Goal: Task Accomplishment & Management: Manage account settings

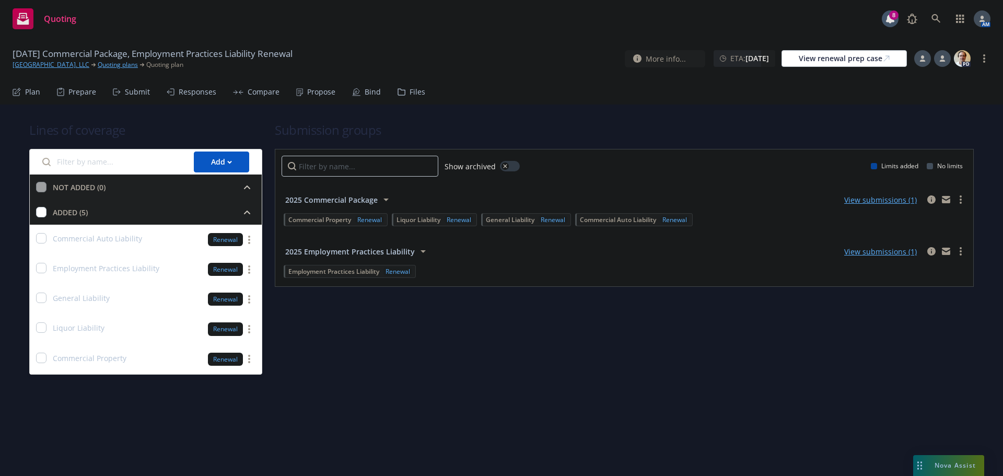
click at [307, 94] on div "Propose" at bounding box center [321, 92] width 28 height 8
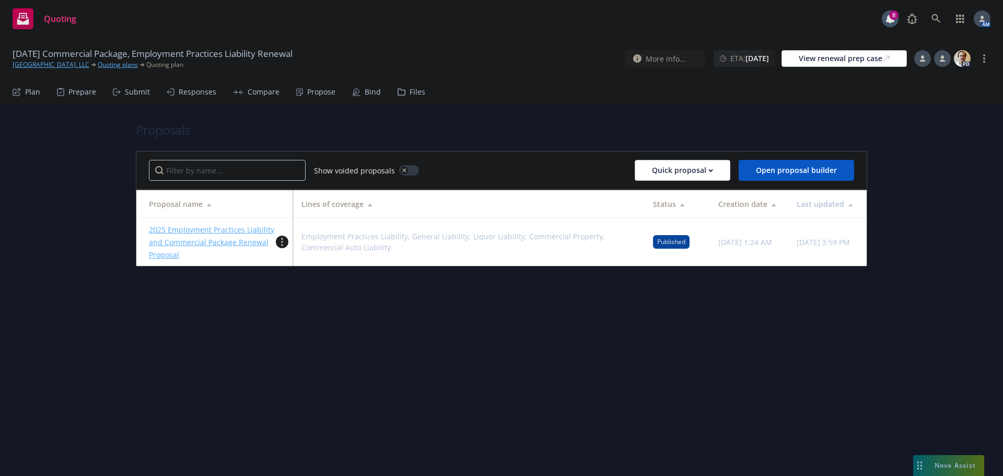
click at [283, 241] on circle "more" at bounding box center [282, 242] width 2 height 2
click at [316, 292] on span "Duplicate" at bounding box center [305, 288] width 59 height 10
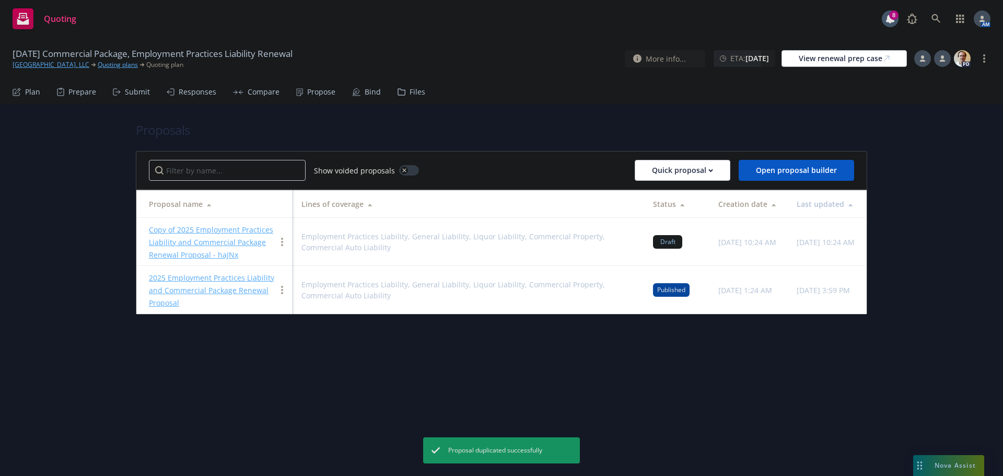
click at [239, 230] on link "Copy of 2025 Employment Practices Liability and Commercial Package Renewal Prop…" at bounding box center [211, 242] width 124 height 35
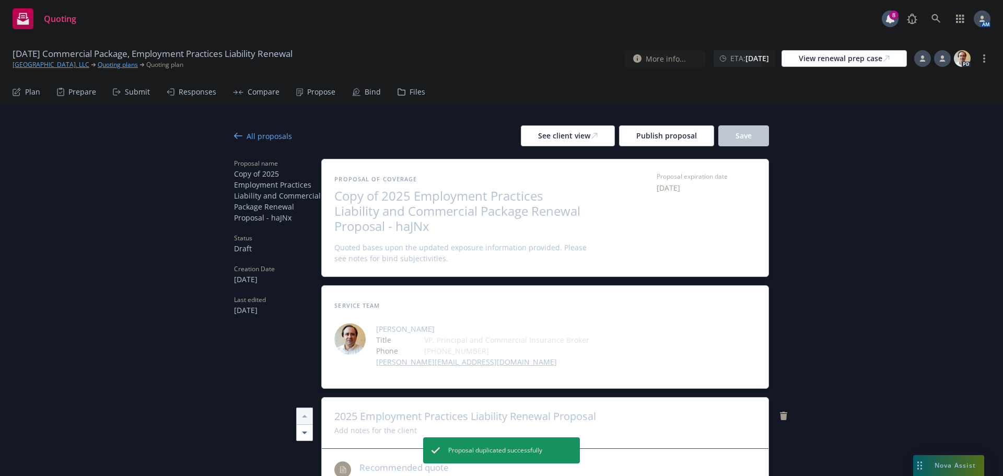
click at [379, 195] on span "Copy of 2025 Employment Practices Liability and Commercial Package Renewal Prop…" at bounding box center [462, 211] width 256 height 45
drag, startPoint x: 379, startPoint y: 195, endPoint x: 310, endPoint y: 201, distance: 69.2
click at [378, 201] on span "Copy of 2025 Employment Practices Liability and Commercial Package Renewal Prop…" at bounding box center [462, 211] width 256 height 45
drag, startPoint x: 378, startPoint y: 196, endPoint x: 324, endPoint y: 194, distance: 53.8
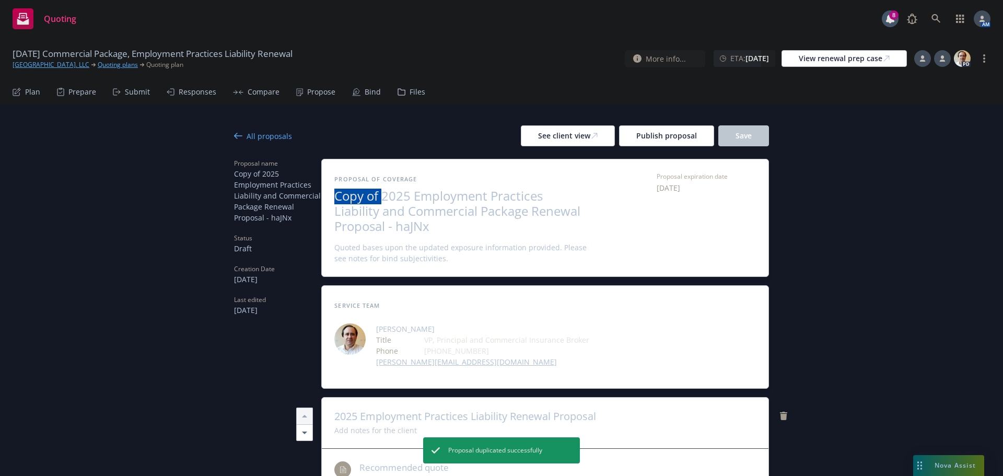
click at [324, 194] on div "Proposal of coverage Copy of 2025 Employment Practices Liability and Commercial…" at bounding box center [545, 217] width 447 height 117
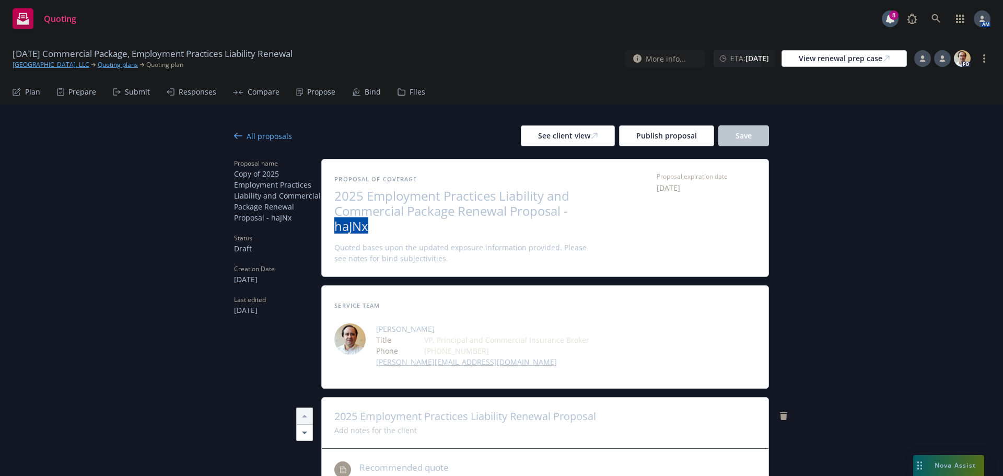
drag, startPoint x: 391, startPoint y: 226, endPoint x: 566, endPoint y: 214, distance: 175.4
click at [566, 214] on span "2025 Employment Practices Liability and Commercial Package Renewal Proposal - h…" at bounding box center [462, 211] width 256 height 45
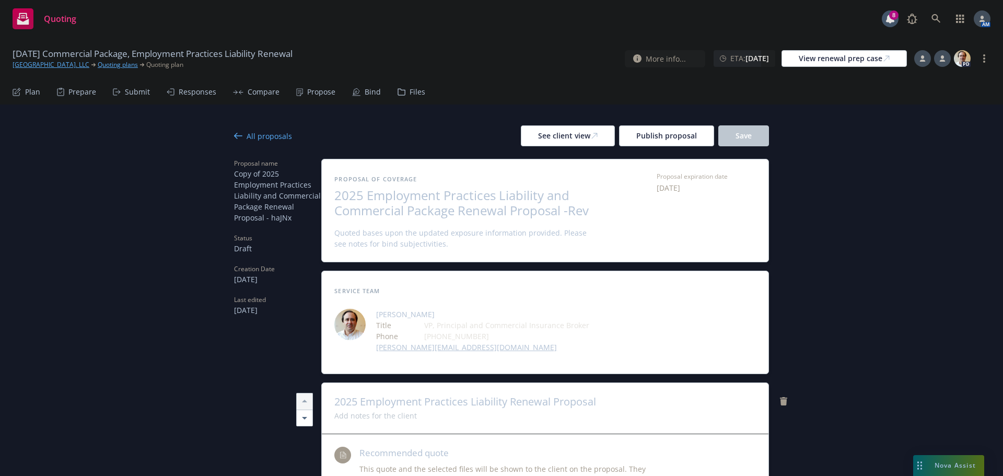
scroll to position [1, 0]
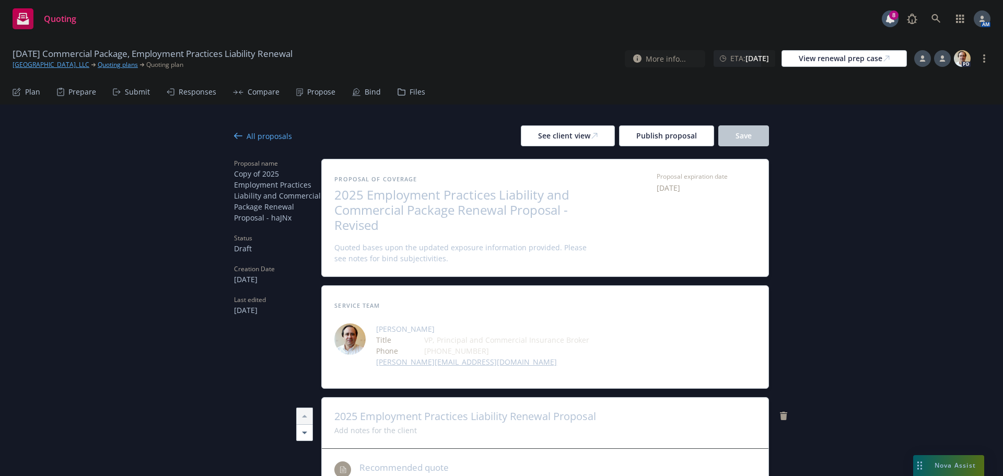
click at [761, 138] on button "Save" at bounding box center [743, 135] width 51 height 21
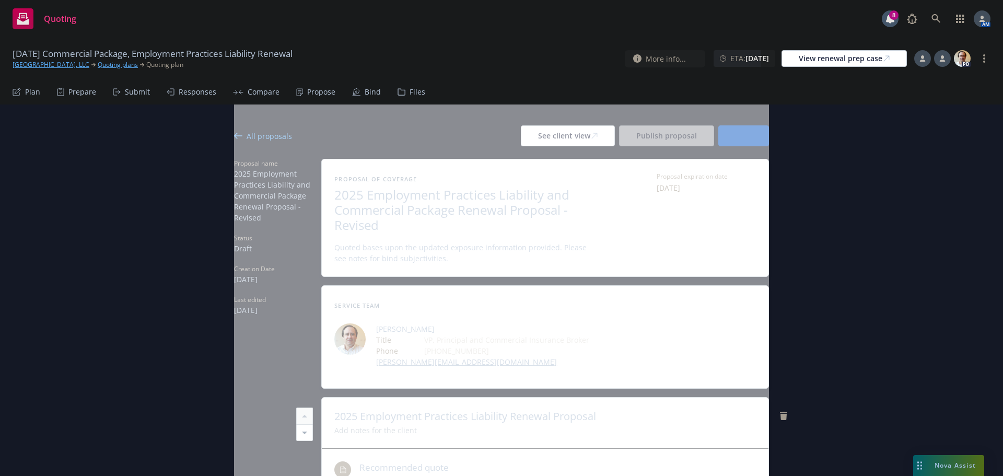
type textarea "x"
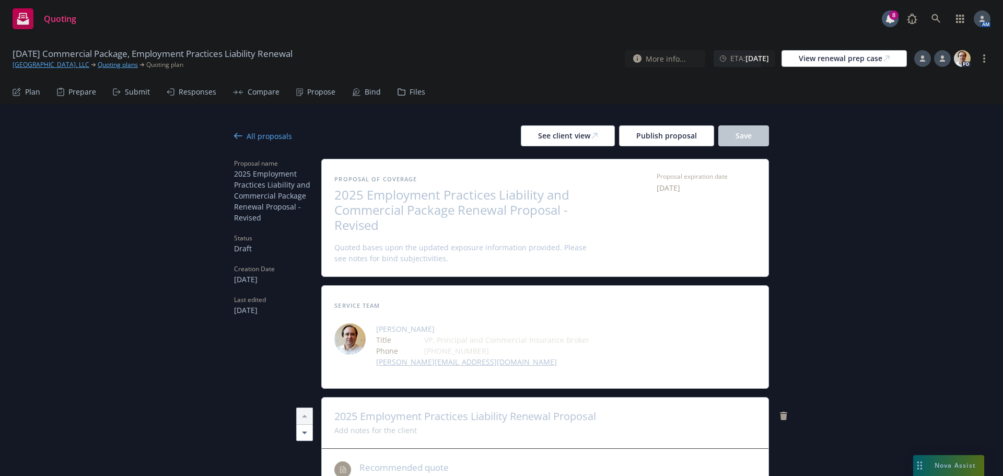
click at [255, 142] on div "All proposals See client view Publish proposal Save" at bounding box center [501, 135] width 535 height 21
click at [254, 136] on div "All proposals" at bounding box center [263, 136] width 58 height 11
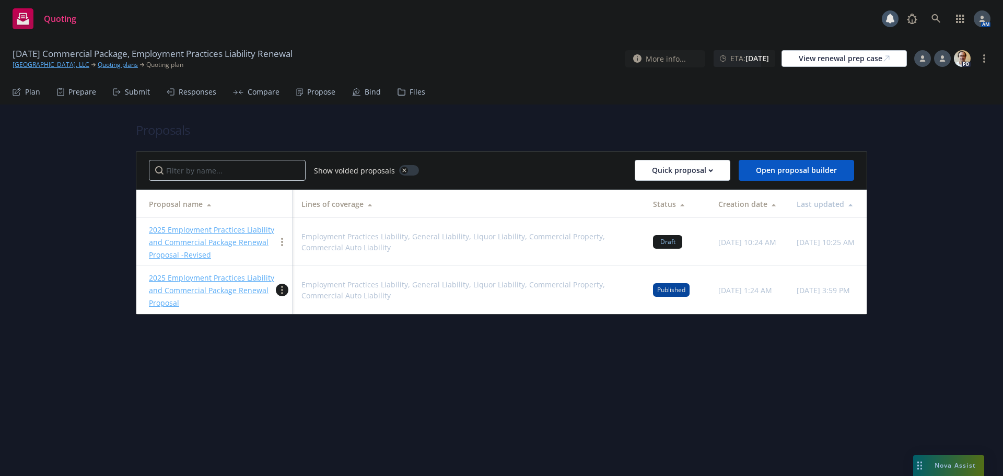
click at [284, 291] on link "more" at bounding box center [282, 290] width 13 height 13
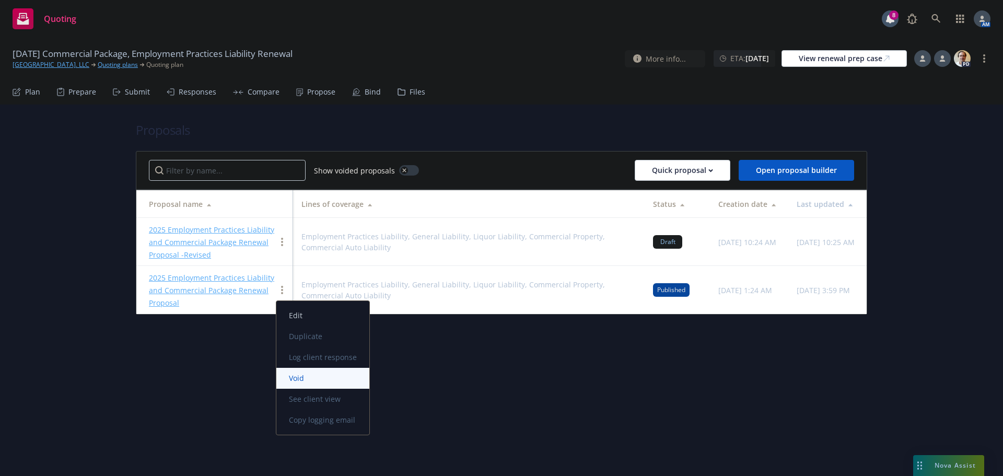
click at [311, 379] on span "Void" at bounding box center [296, 378] width 40 height 10
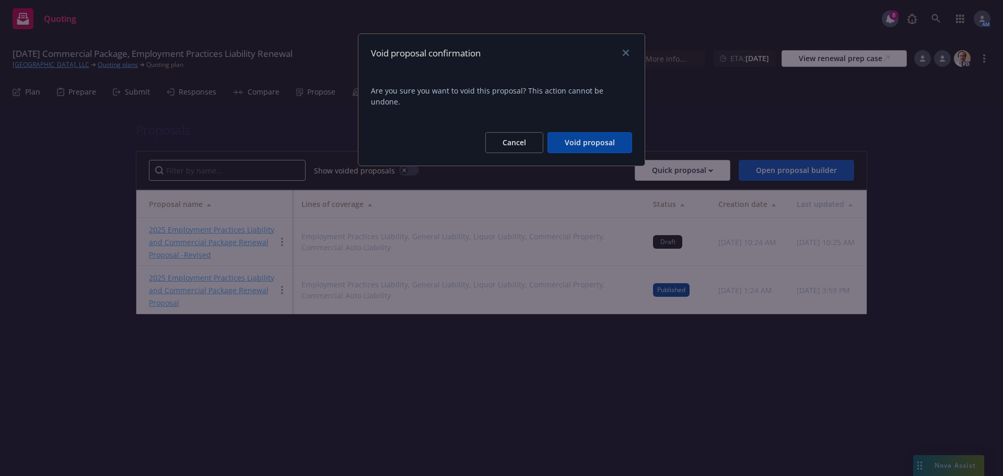
click at [509, 134] on button "Cancel" at bounding box center [514, 142] width 58 height 21
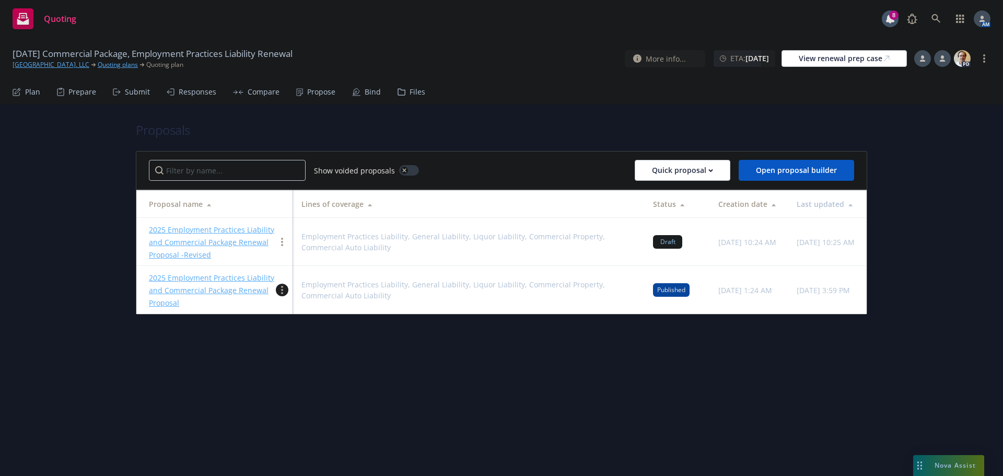
click at [283, 293] on link "more" at bounding box center [282, 290] width 13 height 13
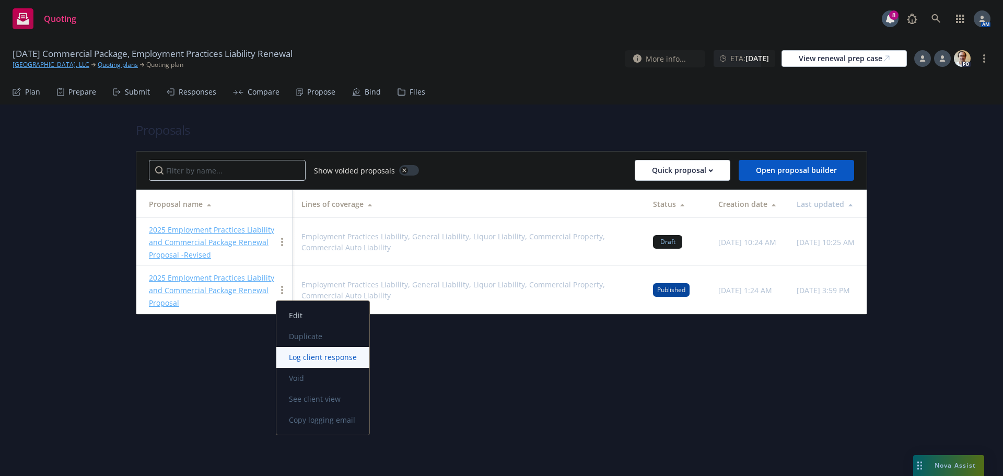
click at [312, 358] on span "Log client response" at bounding box center [322, 357] width 93 height 10
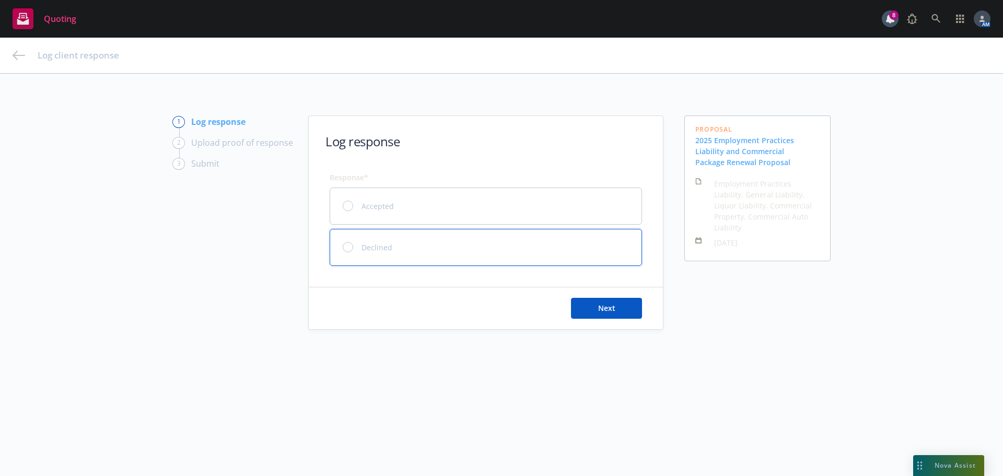
click at [349, 248] on div at bounding box center [348, 247] width 10 height 10
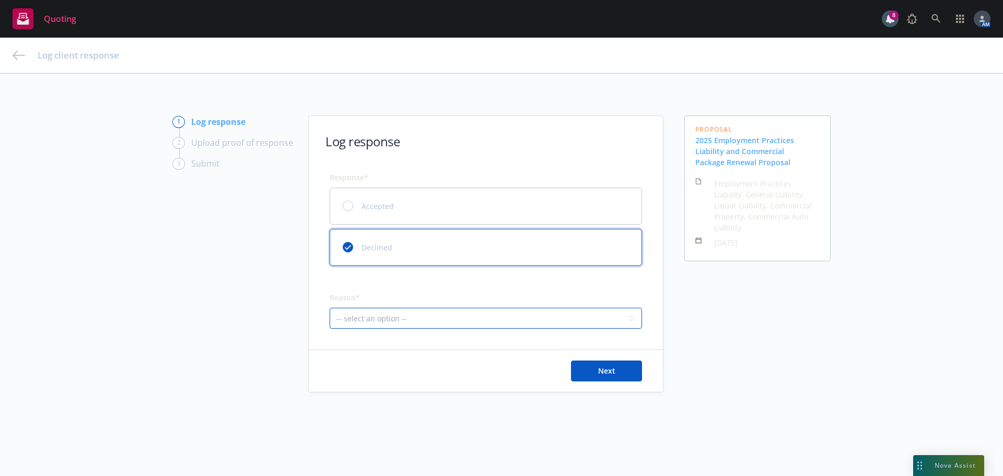
click at [523, 320] on select "-- select an option -- Client decided to stay with incumbent brokerage Client l…" at bounding box center [486, 318] width 312 height 21
select select "CLIENT_UNSATISFIED_PRICE"
click at [330, 308] on select "-- select an option -- Client decided to stay with incumbent brokerage Client l…" at bounding box center [486, 318] width 312 height 21
click at [590, 365] on button "Next" at bounding box center [606, 370] width 71 height 21
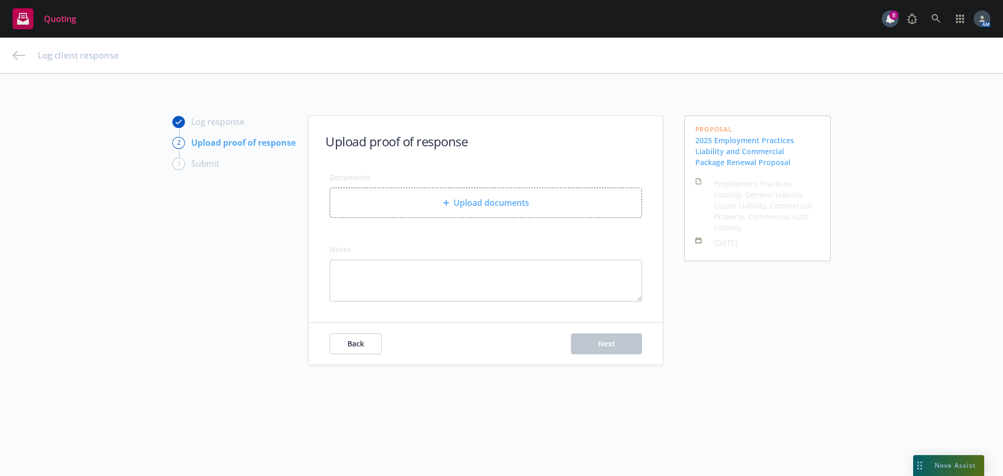
click at [480, 210] on div "Upload documents" at bounding box center [485, 202] width 311 height 29
type textarea "x"
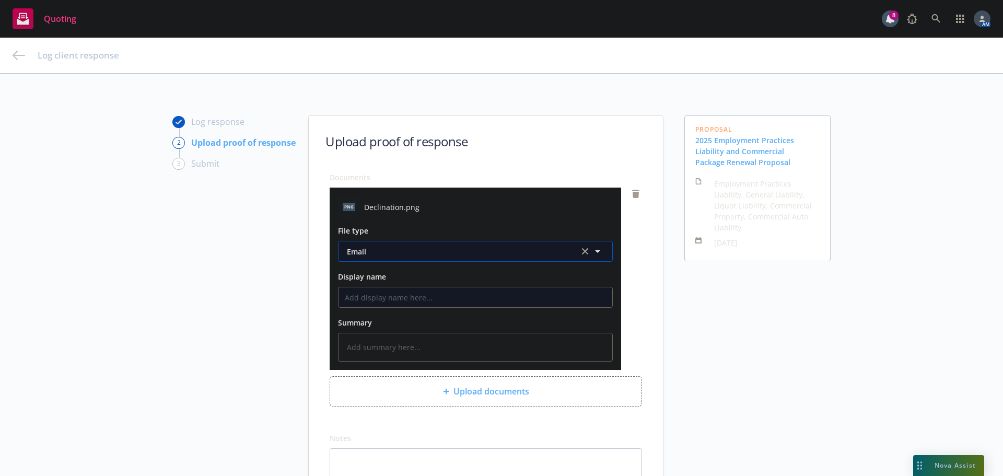
click at [419, 246] on span "Email" at bounding box center [457, 251] width 220 height 11
click at [696, 296] on div "Proposal 2025 Employment Practices Liability and Commercial Package Renewal Pro…" at bounding box center [757, 334] width 146 height 438
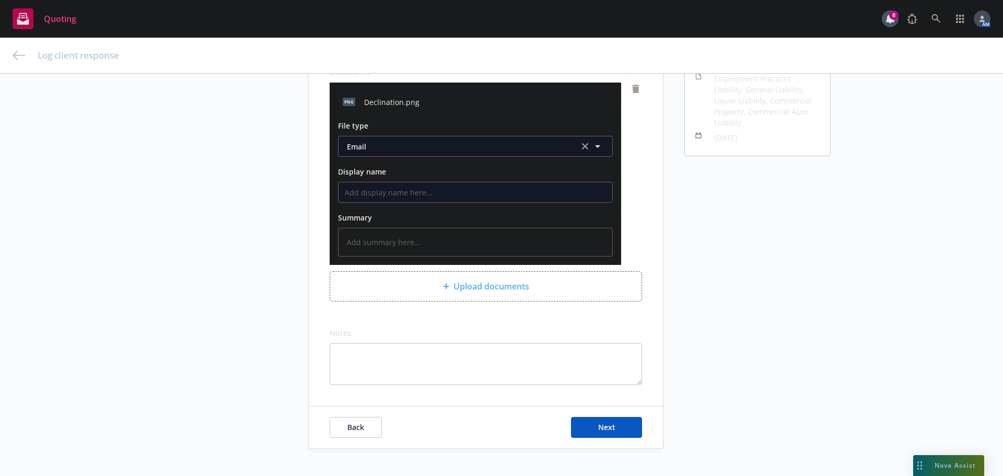
scroll to position [120, 0]
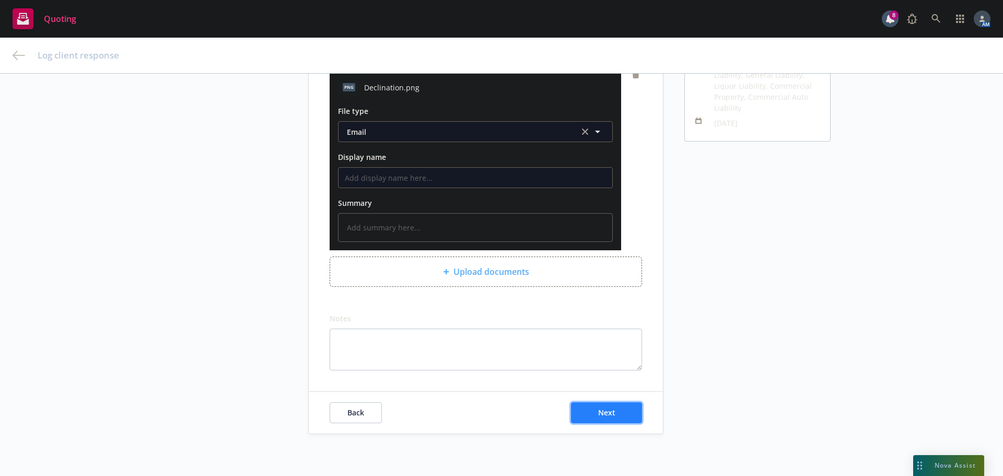
click at [621, 409] on button "Next" at bounding box center [606, 412] width 71 height 21
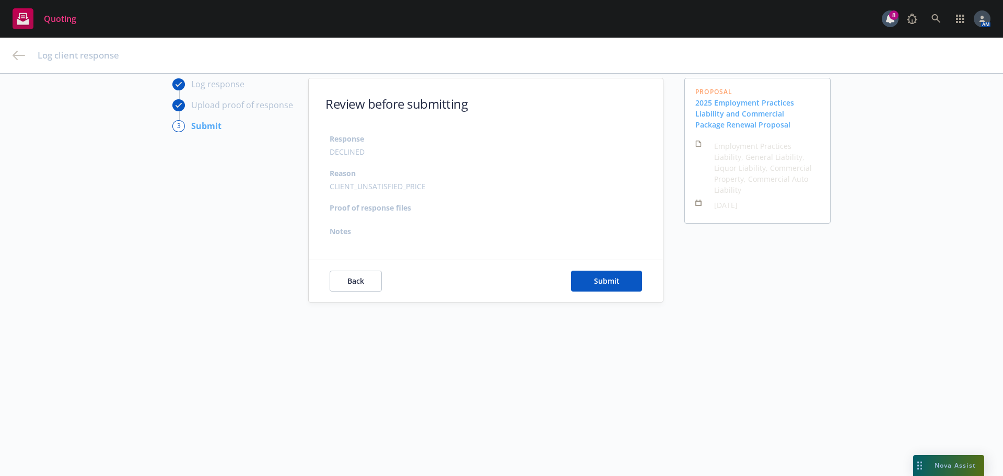
scroll to position [38, 0]
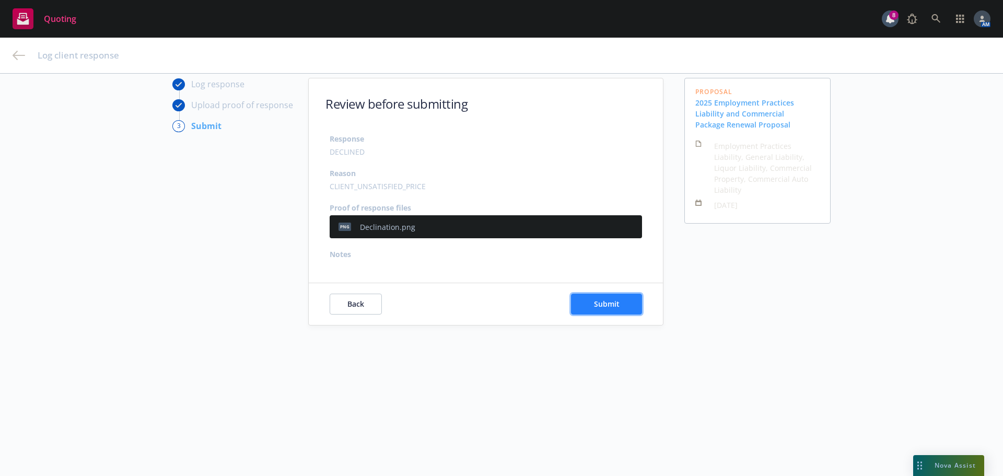
click at [604, 301] on span "Submit" at bounding box center [607, 304] width 26 height 10
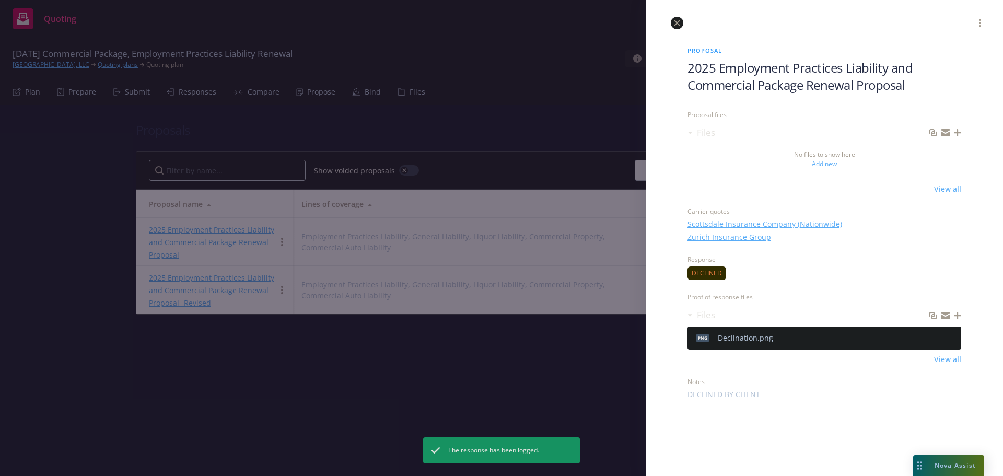
click at [677, 22] on icon "close" at bounding box center [677, 23] width 6 height 6
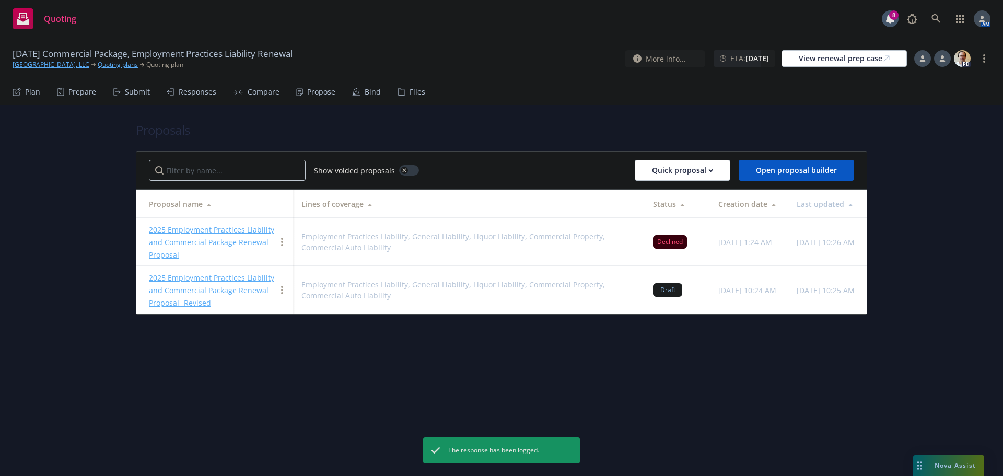
click at [210, 284] on div "2025 Employment Practices Liability and Commercial Package Renewal Proposal -Re…" at bounding box center [212, 290] width 127 height 38
click at [207, 281] on link "2025 Employment Practices Liability and Commercial Package Renewal Proposal -Re…" at bounding box center [211, 290] width 125 height 35
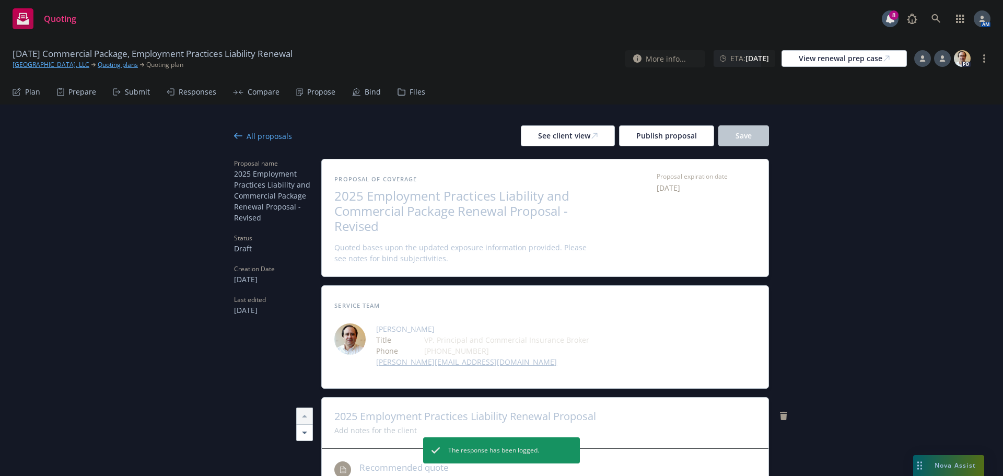
type textarea "x"
click at [941, 61] on icon at bounding box center [943, 61] width 6 height 2
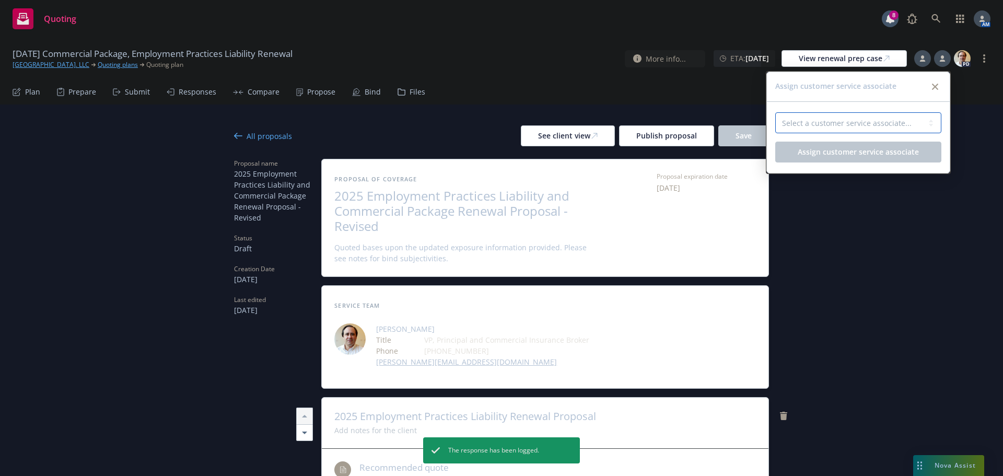
click at [823, 130] on select "Select a customer service associate... Nolan Ross" at bounding box center [858, 122] width 166 height 21
select select "5ab5b449-ab40-4581-b005-0f42b3745322"
click at [775, 112] on select "Select a customer service associate... Nolan Ross" at bounding box center [858, 122] width 166 height 21
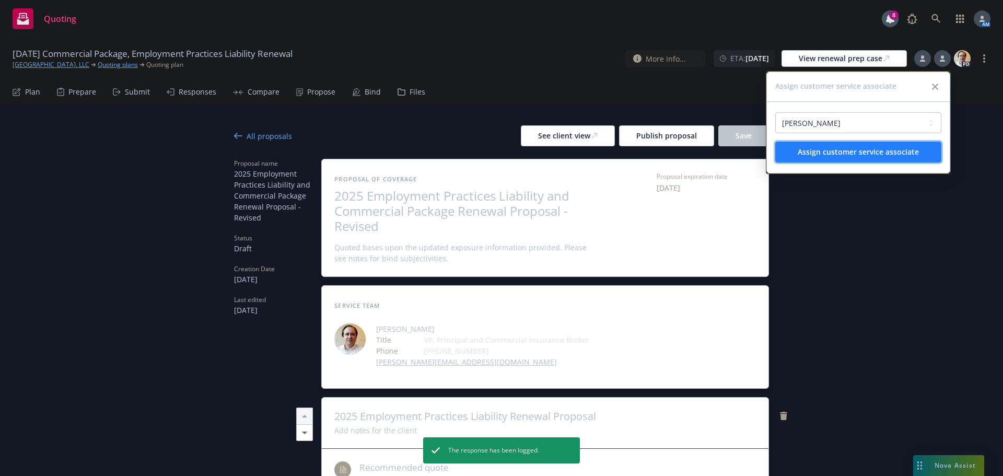
click at [860, 149] on span "Assign customer service associate" at bounding box center [858, 152] width 121 height 10
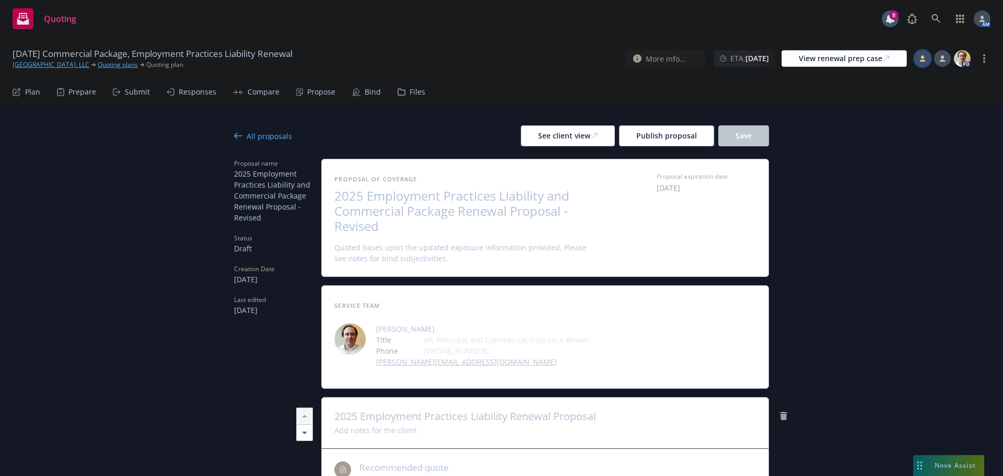
click at [920, 62] on div at bounding box center [922, 58] width 17 height 17
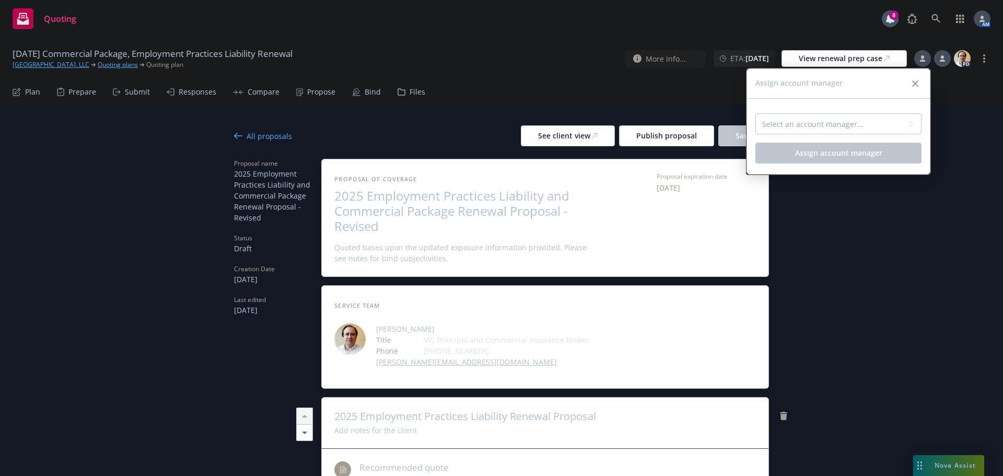
type textarea "x"
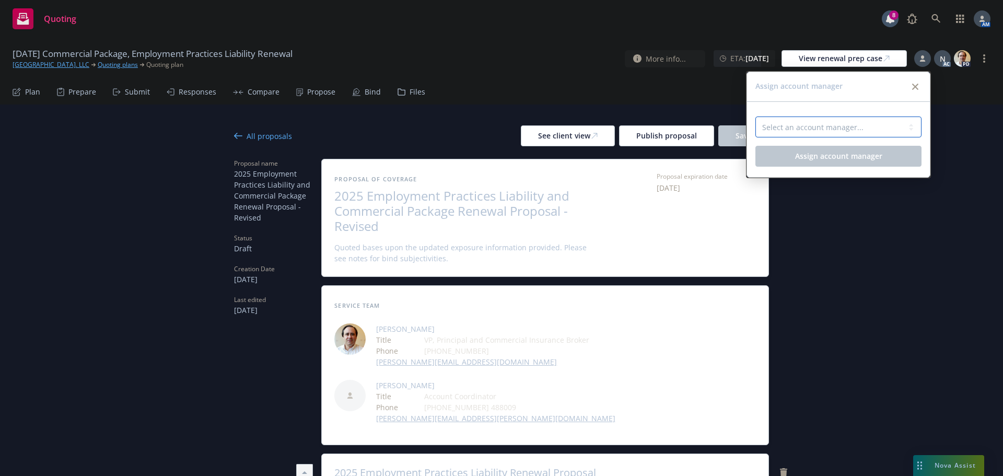
drag, startPoint x: 829, startPoint y: 120, endPoint x: 828, endPoint y: 127, distance: 7.5
click at [828, 122] on select "Select an account manager... Adessa Owens" at bounding box center [838, 127] width 166 height 21
select select "4d29bf10-44c3-4f96-a28d-f4d3b6619ba7"
click at [755, 117] on select "Select an account manager... Adessa Owens" at bounding box center [838, 127] width 166 height 21
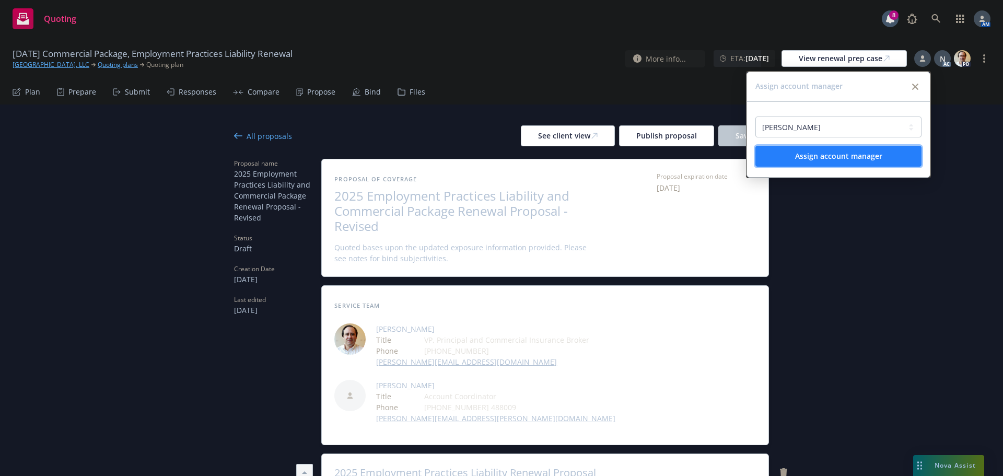
click at [820, 159] on span "Assign account manager" at bounding box center [838, 156] width 87 height 10
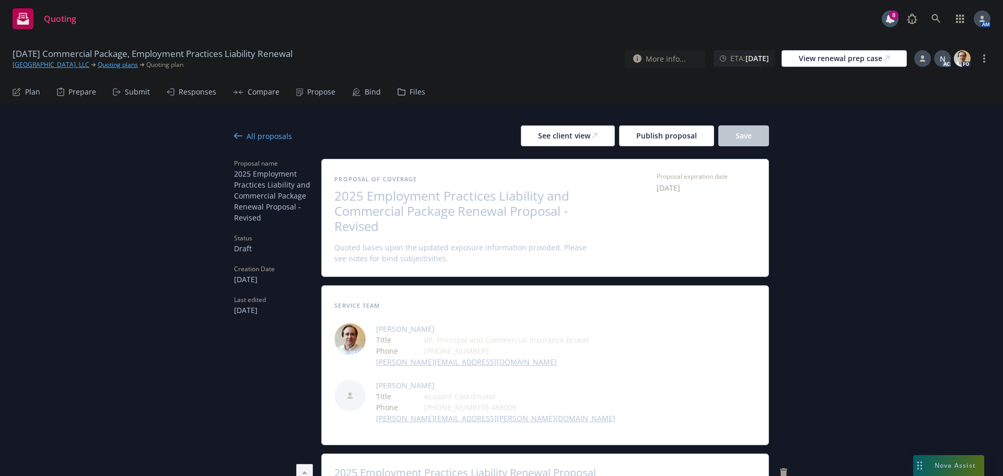
type textarea "x"
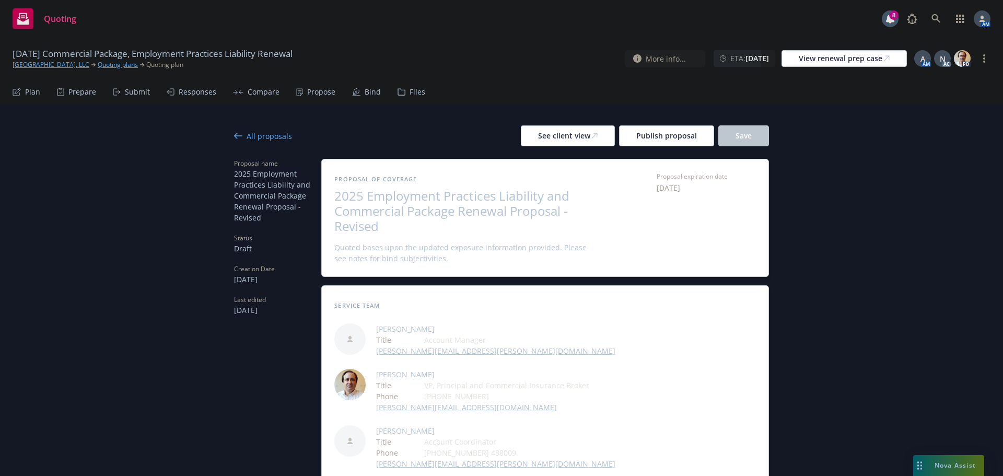
click at [263, 135] on div "All proposals" at bounding box center [263, 136] width 58 height 11
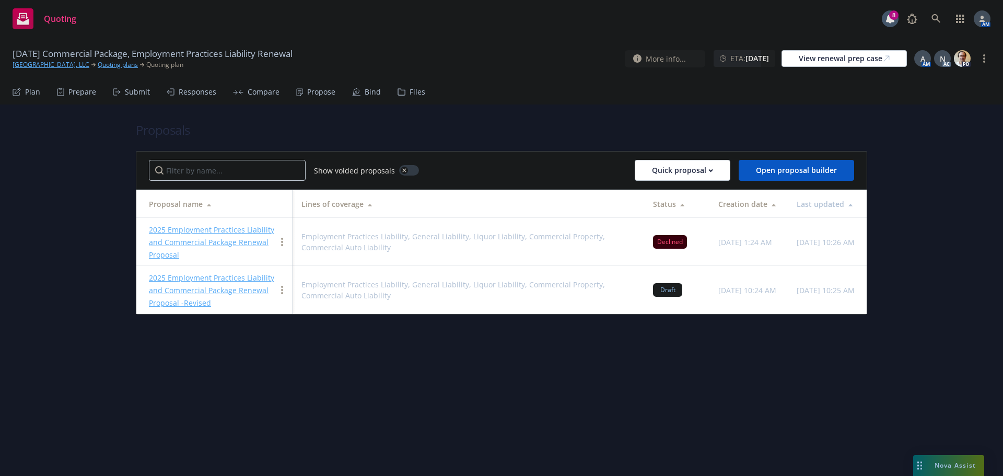
click at [135, 92] on div "Submit" at bounding box center [137, 92] width 25 height 8
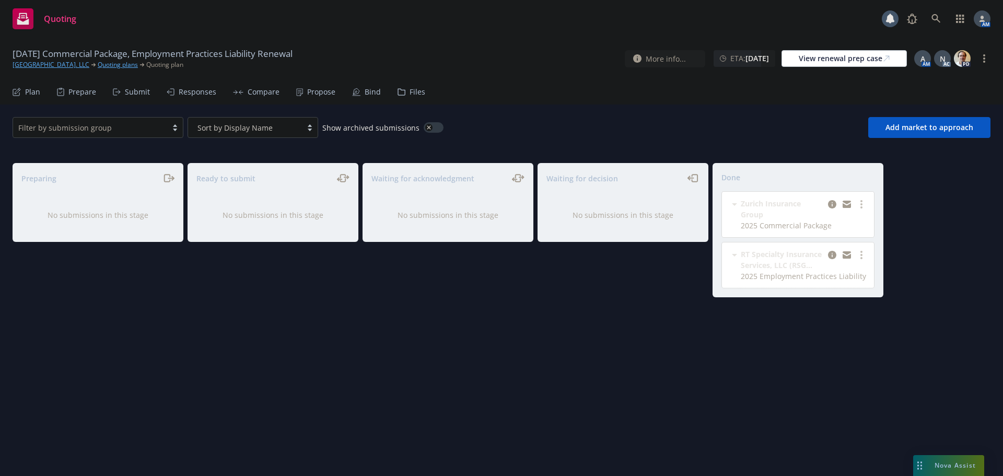
click at [203, 92] on div "Responses" at bounding box center [198, 92] width 38 height 8
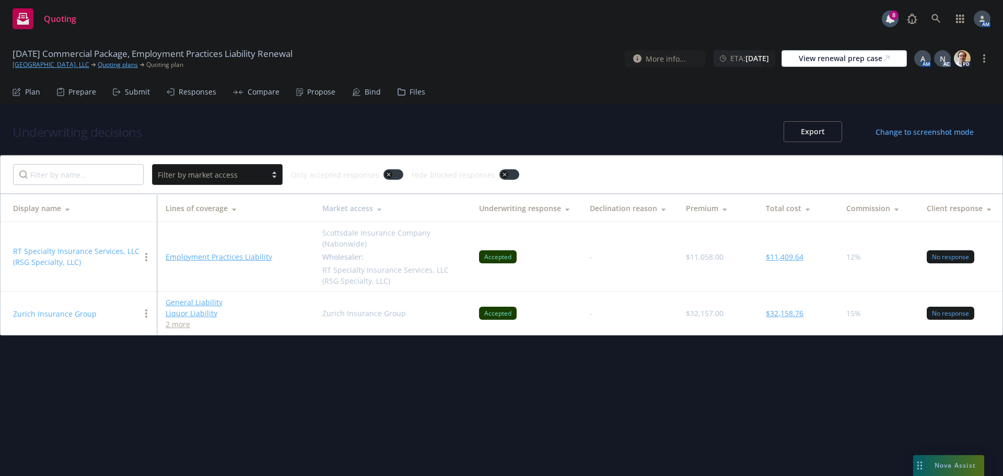
click at [781, 316] on button "$32,158.76" at bounding box center [785, 313] width 38 height 11
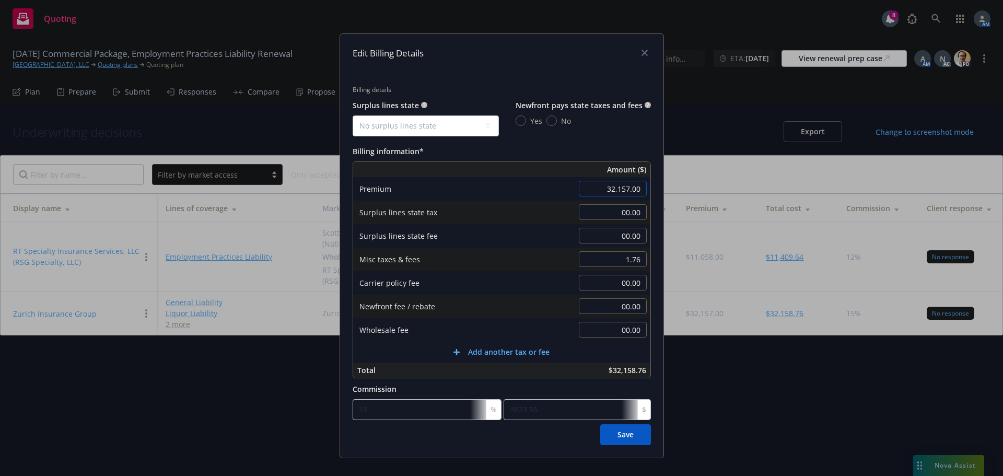
click at [609, 188] on input "32,157.00" at bounding box center [613, 189] width 68 height 16
type input "24,304.00"
type input "3645.6"
click at [619, 148] on div "Billing information*" at bounding box center [502, 151] width 298 height 13
click at [623, 191] on input "24,304.00" at bounding box center [613, 189] width 68 height 16
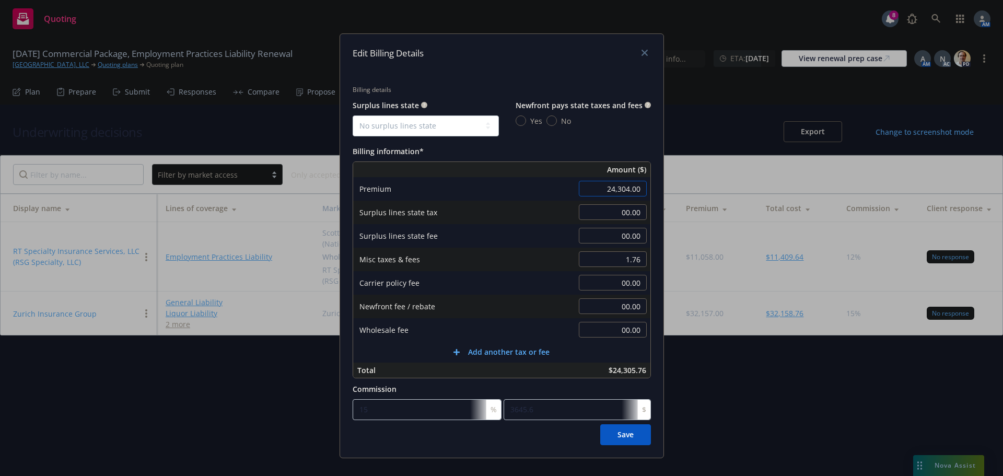
click at [623, 191] on input "24,304.00" at bounding box center [613, 189] width 68 height 16
type input "24,303.00"
type input "3645.45"
click at [638, 145] on div "Billing information*" at bounding box center [502, 151] width 298 height 13
click at [618, 439] on span "Save" at bounding box center [626, 434] width 16 height 10
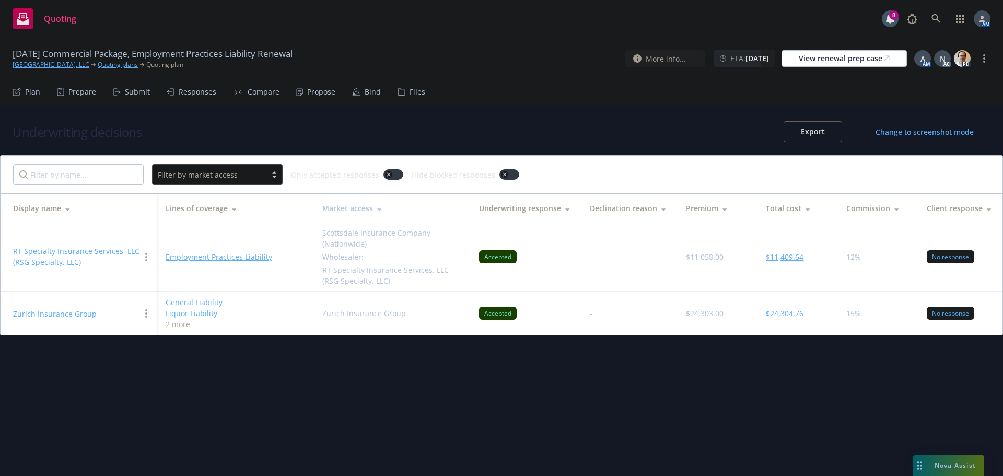
click at [309, 83] on div "Propose" at bounding box center [315, 91] width 39 height 25
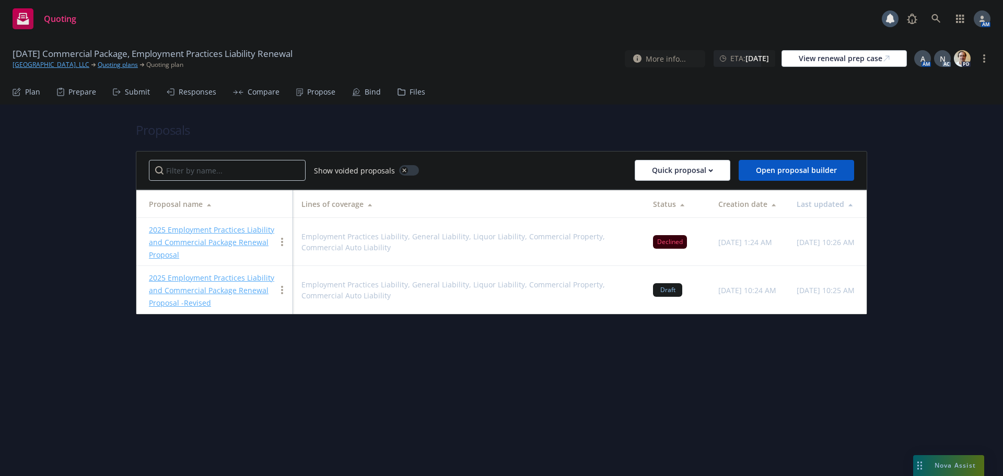
click at [309, 86] on div "Propose" at bounding box center [315, 91] width 39 height 25
click at [203, 278] on link "2025 Employment Practices Liability and Commercial Package Renewal Proposal -Re…" at bounding box center [211, 290] width 125 height 35
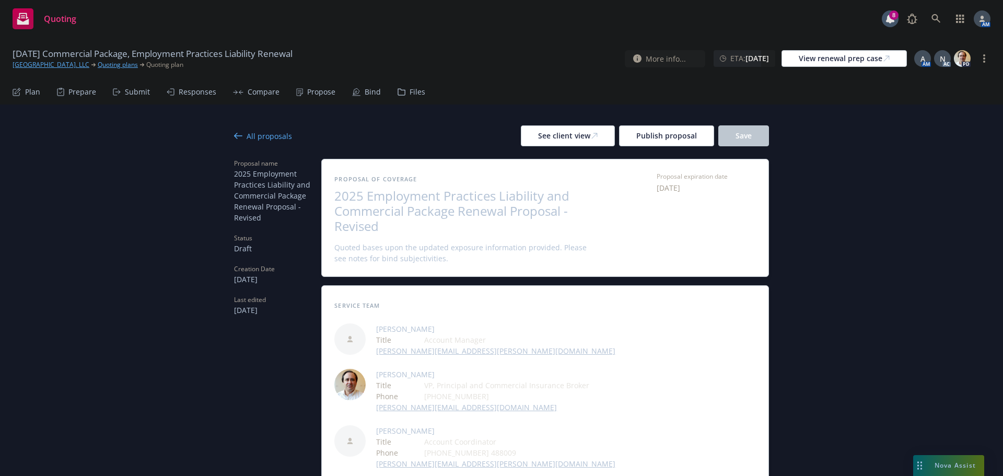
click at [252, 135] on div "All proposals" at bounding box center [263, 136] width 58 height 11
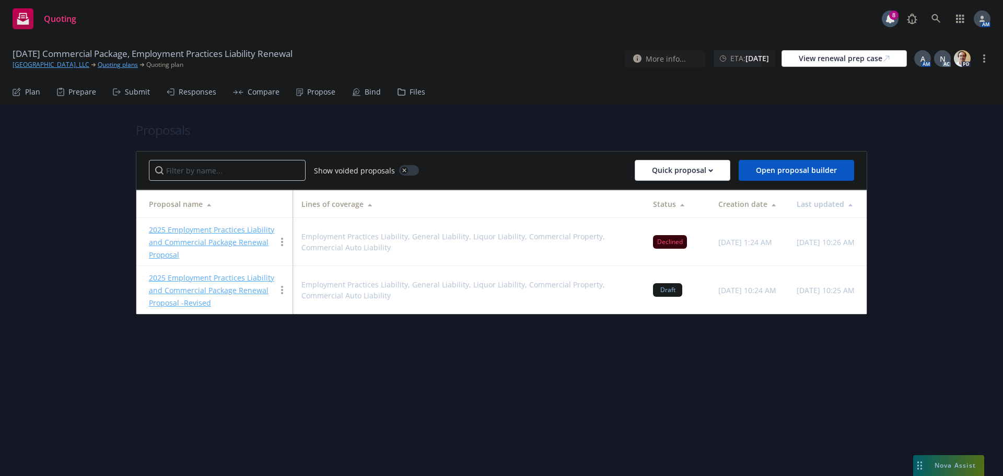
click at [218, 229] on link "2025 Employment Practices Liability and Commercial Package Renewal Proposal" at bounding box center [211, 242] width 125 height 35
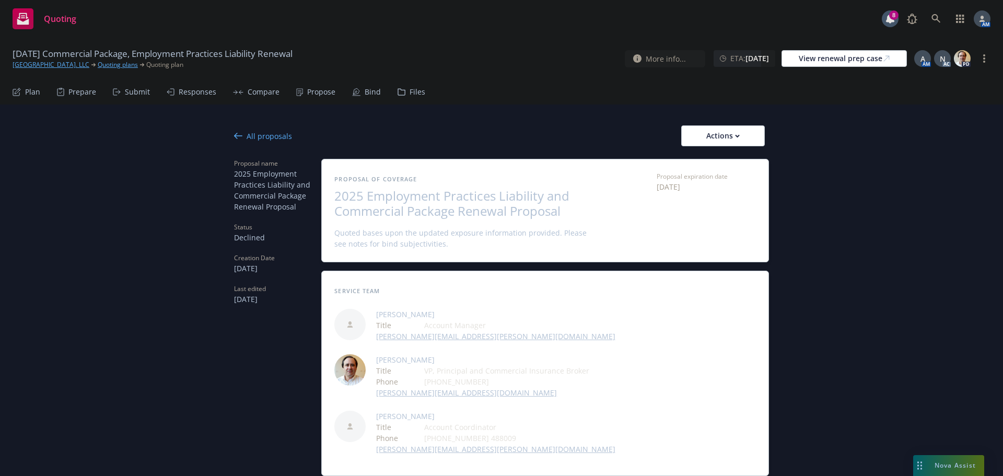
click at [265, 132] on div "All proposals" at bounding box center [263, 136] width 58 height 11
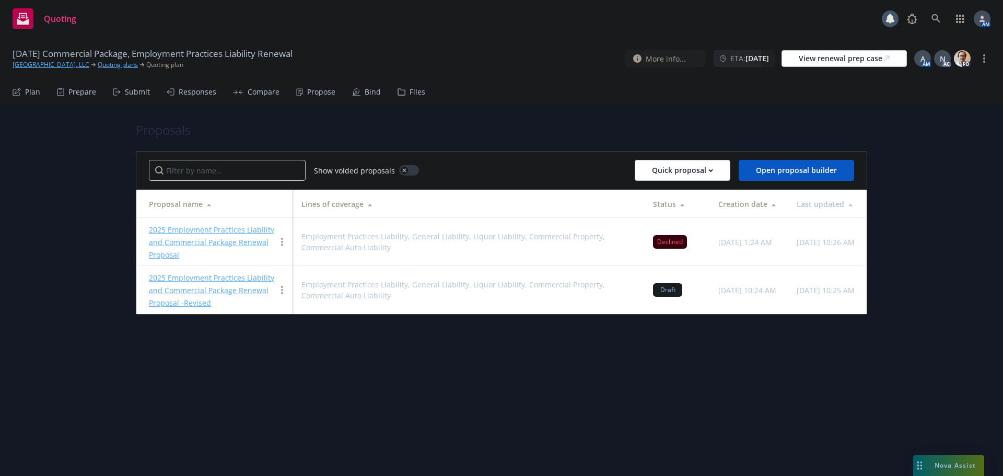
click at [230, 277] on link "2025 Employment Practices Liability and Commercial Package Renewal Proposal -Re…" at bounding box center [211, 290] width 125 height 35
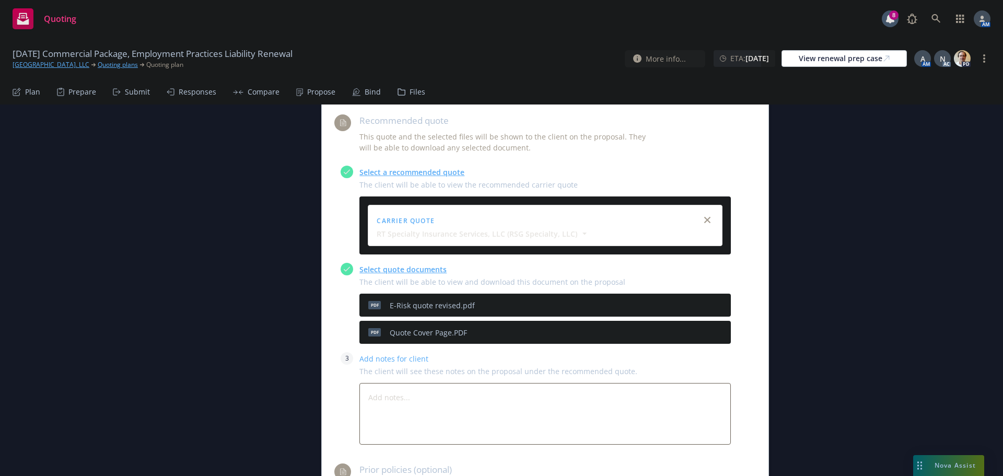
scroll to position [470, 0]
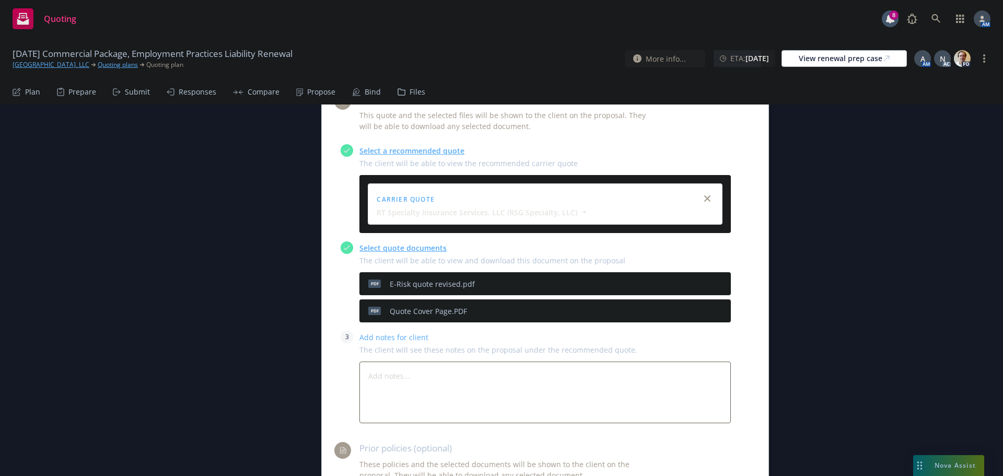
click at [701, 283] on icon "preview file" at bounding box center [704, 283] width 9 height 7
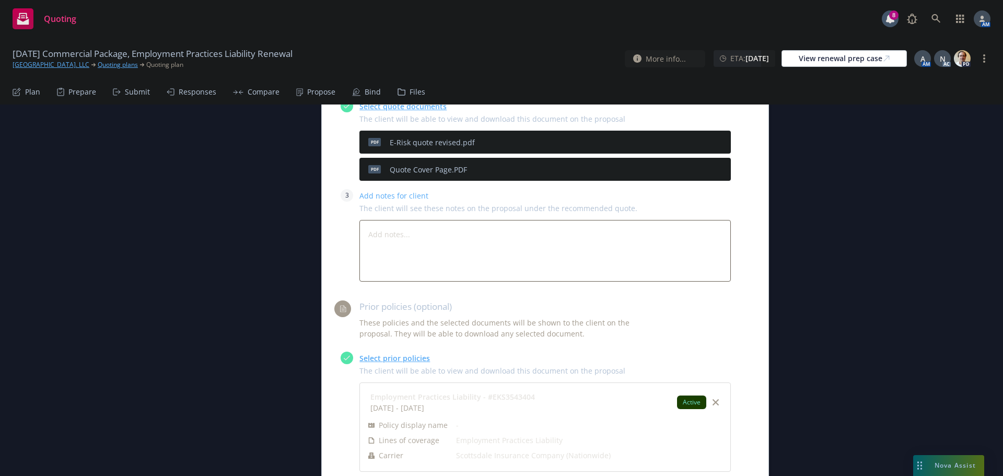
scroll to position [627, 0]
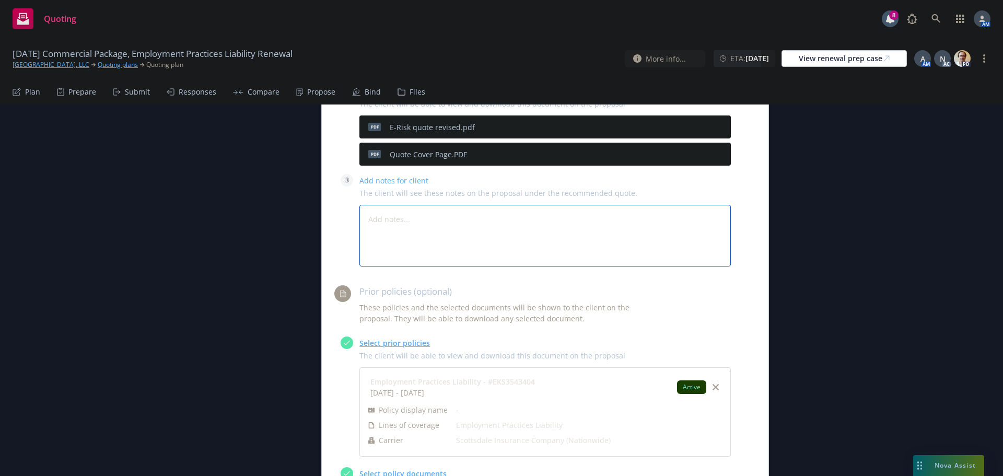
click at [389, 227] on textarea at bounding box center [544, 236] width 371 height 62
paste textarea "Quote Summary: see quote PDF for full details"
type textarea "x"
type textarea "Quote Summary: see quote PDF for full details"
type textarea "x"
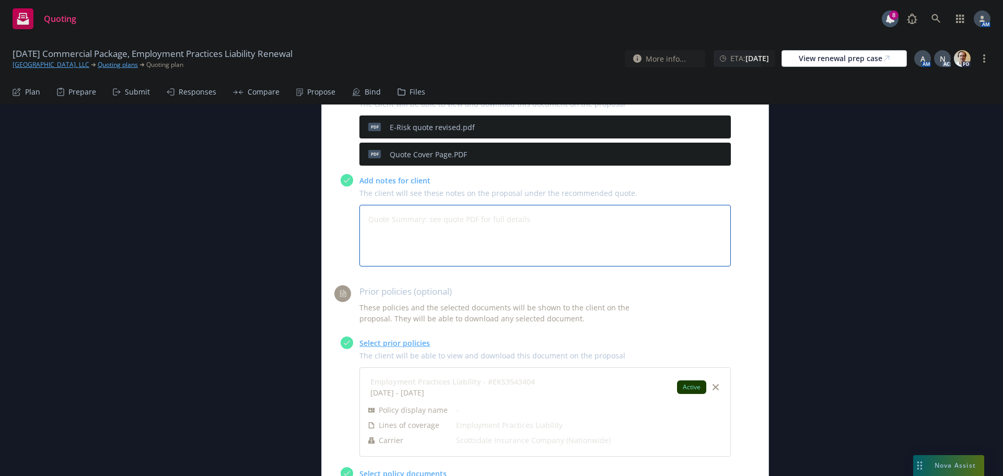
type textarea "Quote Summary: see quote PDF for full details"
type textarea "x"
type textarea "Quote Summary: see quote PDF for full details"
type textarea "x"
type textarea "Quote Summary: see quote PDF for full details L"
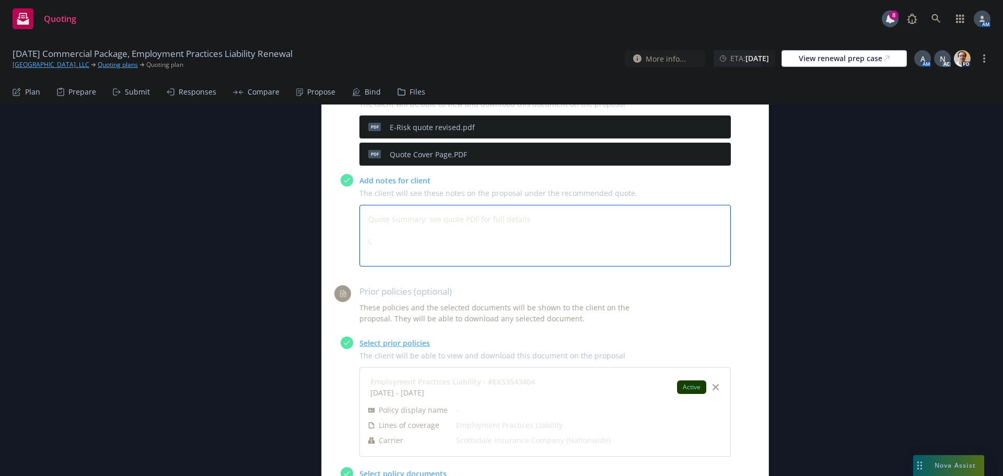
type textarea "x"
type textarea "Quote Summary: see quote PDF for full details Li"
type textarea "x"
type textarea "Quote Summary: see quote PDF for full details Lim"
type textarea "x"
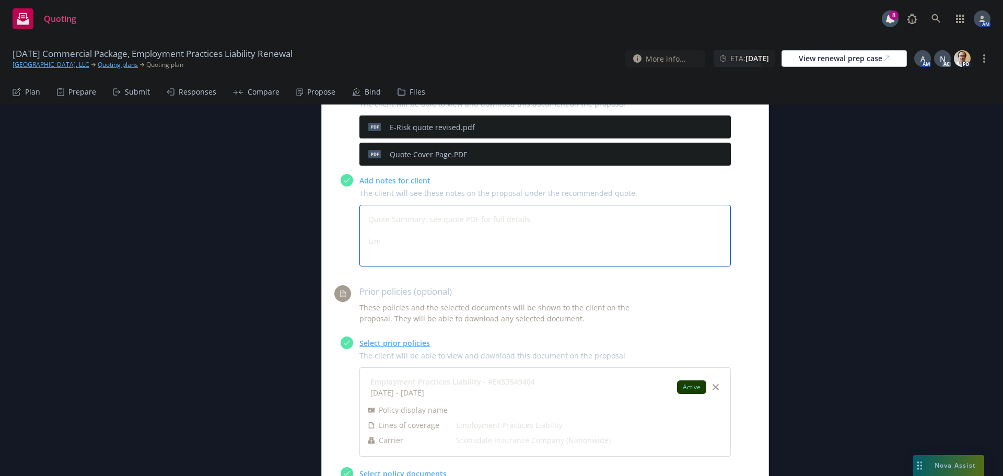
type textarea "Quote Summary: see quote PDF for full details Limi"
type textarea "x"
type textarea "Quote Summary: see quote PDF for full details Limit"
type textarea "x"
type textarea "Quote Summary: see quote PDF for full details Limits"
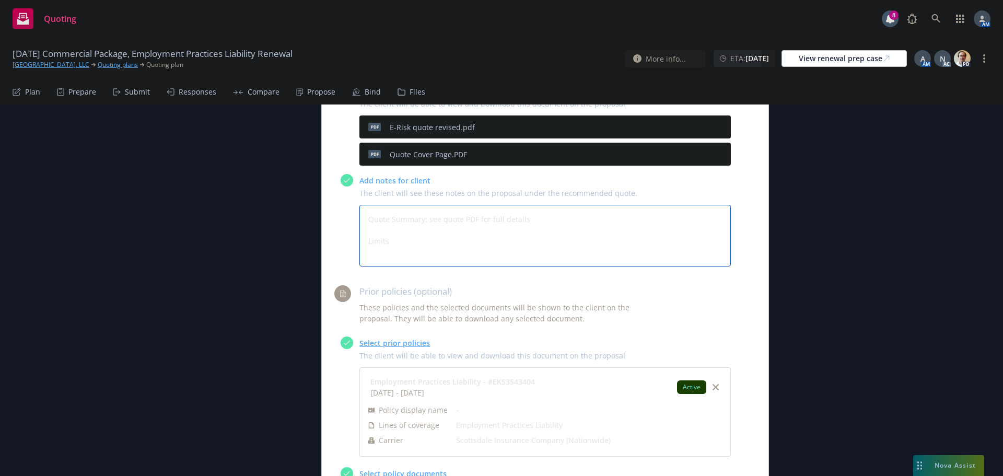
type textarea "x"
type textarea "Quote Summary: see quote PDF for full details Limit"
type textarea "x"
type textarea "Quote Summary: see quote PDF for full details Limit"
type textarea "x"
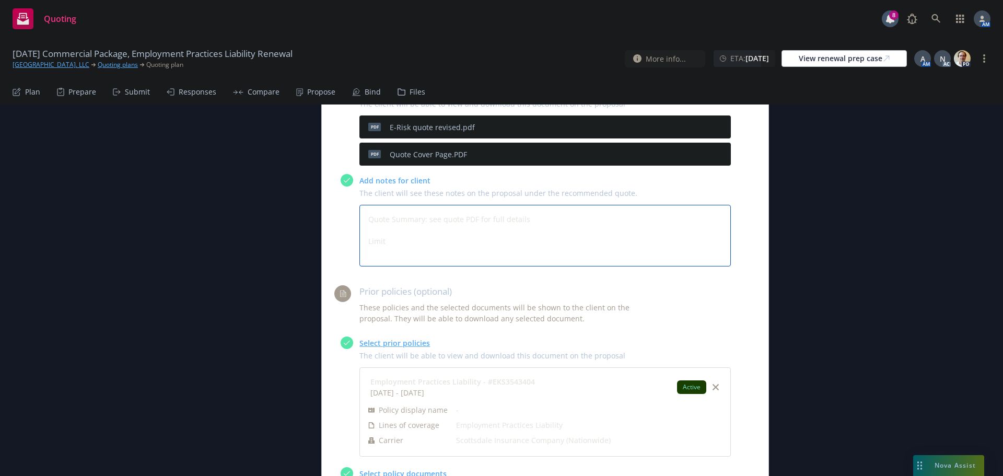
type textarea "Quote Summary: see quote PDF for full details Limit -"
type textarea "x"
type textarea "Quote Summary: see quote PDF for full details Limit -"
type textarea "x"
type textarea "Quote Summary: see quote PDF for full details Limit - $"
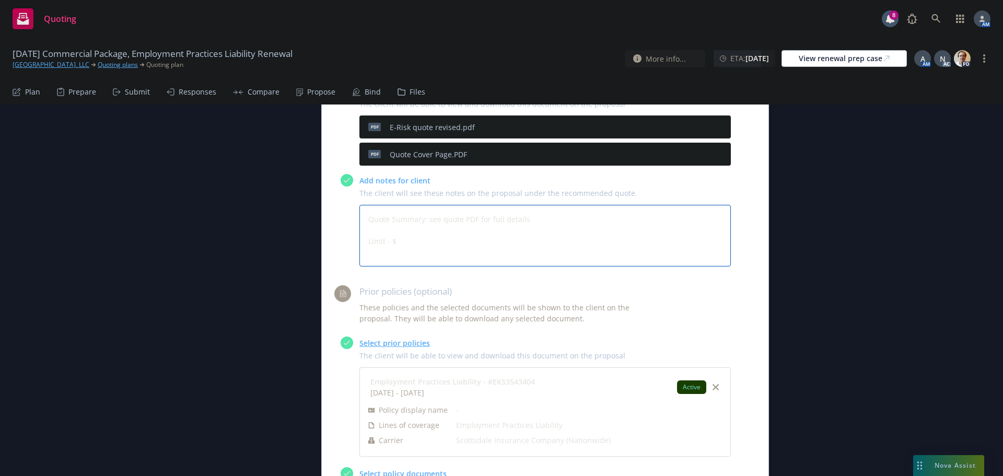
type textarea "x"
type textarea "Quote Summary: see quote PDF for full details Limit - $1"
type textarea "x"
type textarea "Quote Summary: see quote PDF for full details Limit - $1,"
type textarea "x"
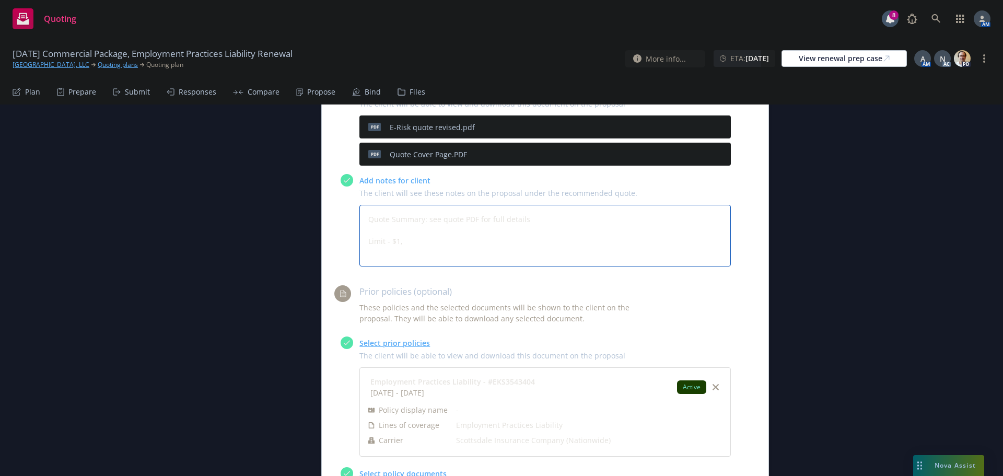
type textarea "Quote Summary: see quote PDF for full details Limit - $1,0"
type textarea "x"
type textarea "Quote Summary: see quote PDF for full details Limit - $1,00"
type textarea "x"
type textarea "Quote Summary: see quote PDF for full details Limit - $1,000"
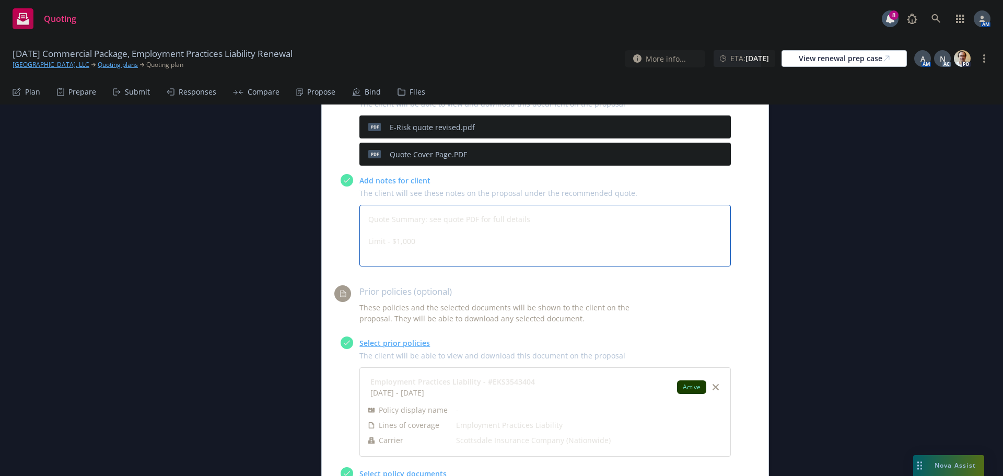
type textarea "x"
type textarea "Quote Summary: see quote PDF for full details Limit - $1,000,"
type textarea "x"
type textarea "Quote Summary: see quote PDF for full details Limit - $1,000,0"
type textarea "x"
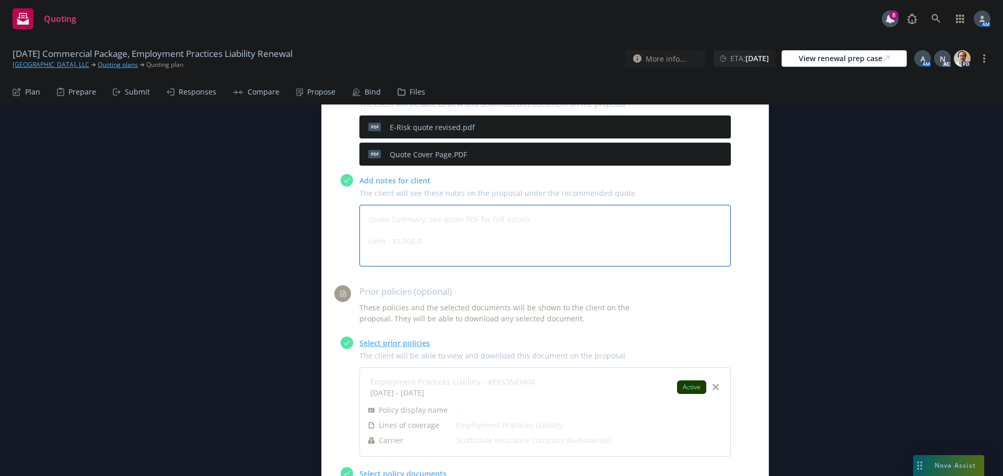
type textarea "Quote Summary: see quote PDF for full details Limit - $1,000,00"
type textarea "x"
type textarea "Quote Summary: see quote PDF for full details Limit - $1,000,000"
type textarea "x"
type textarea "Quote Summary: see quote PDF for full details Limit - $1,000,000"
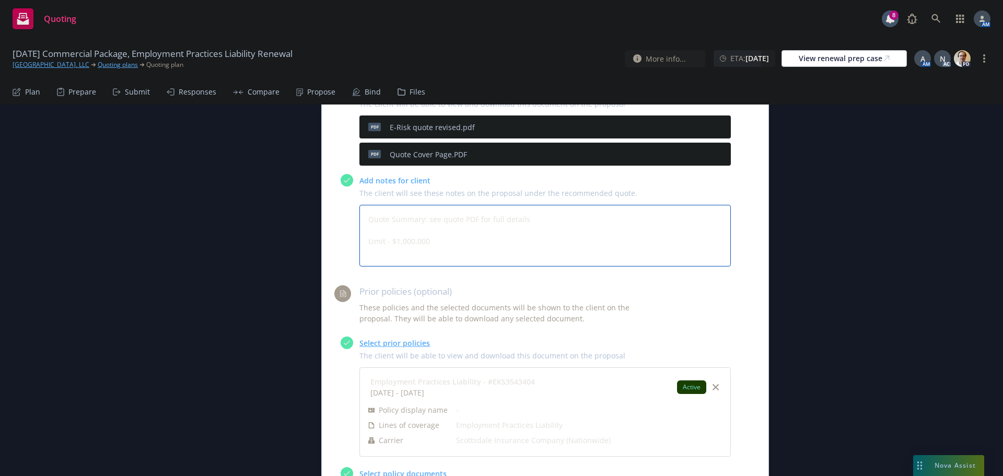
type textarea "x"
type textarea "Quote Summary: see quote PDF for full details Limit - $1,000,000"
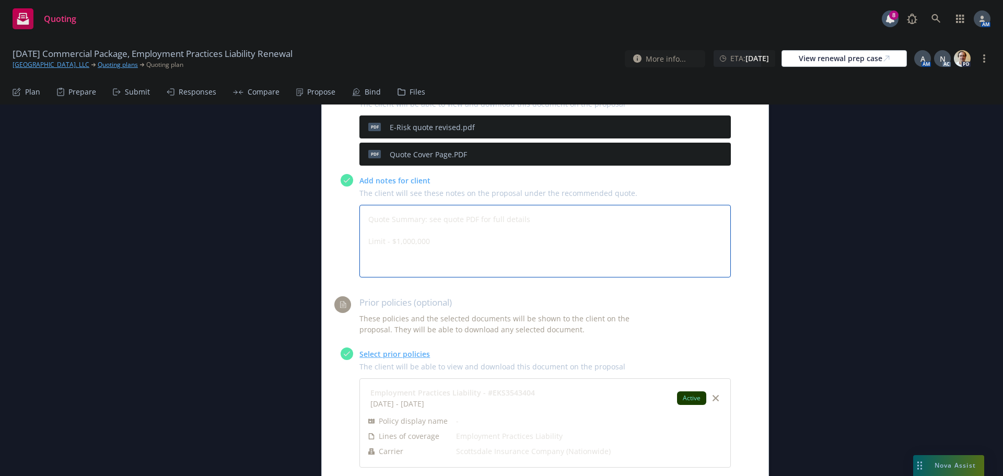
type textarea "x"
type textarea "Quote Summary: see quote PDF for full details Limit - $1,000,000 D"
type textarea "x"
type textarea "Quote Summary: see quote PDF for full details Limit - $1,000,000 De"
type textarea "x"
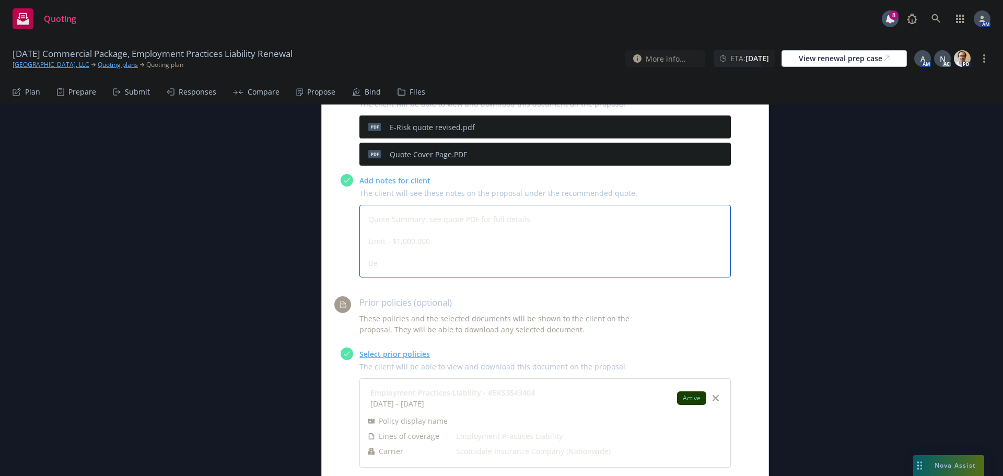
type textarea "Quote Summary: see quote PDF for full details Limit - $1,000,000 Ded"
type textarea "x"
type textarea "Quote Summary: see quote PDF for full details Limit - $1,000,000 Dedu"
type textarea "x"
type textarea "Quote Summary: see quote PDF for full details Limit - $1,000,000 Deduc"
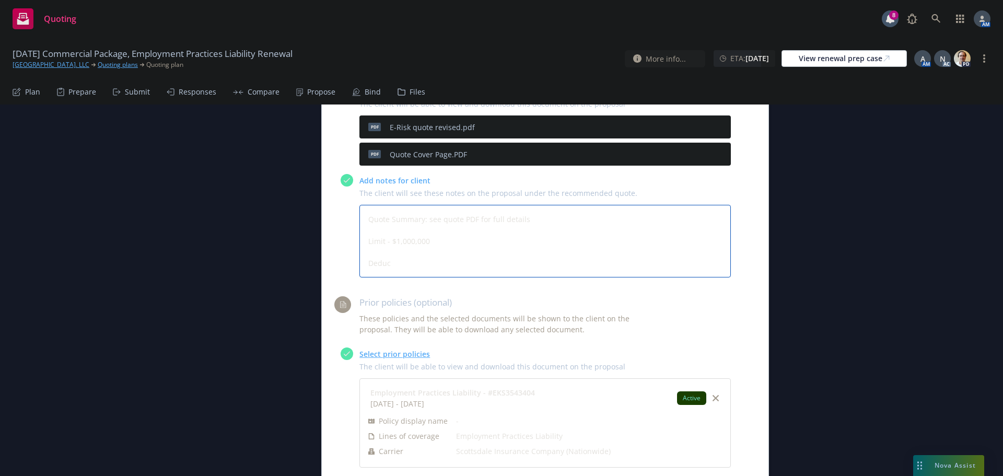
type textarea "x"
type textarea "Quote Summary: see quote PDF for full details Limit - $1,000,000 Deducti"
type textarea "x"
type textarea "Quote Summary: see quote PDF for full details Limit - $1,000,000 Deductib"
type textarea "x"
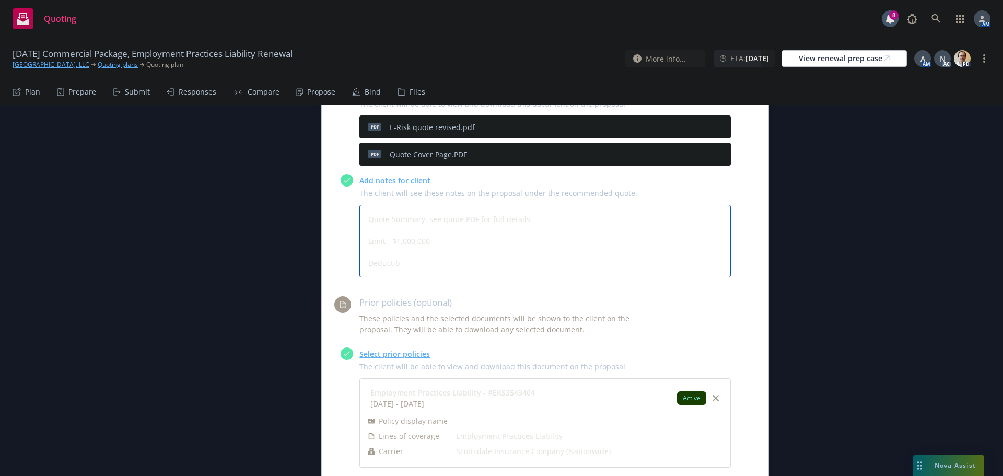
type textarea "Quote Summary: see quote PDF for full details Limit - $1,000,000 Deductibl"
type textarea "x"
type textarea "Quote Summary: see quote PDF for full details Limit - $1,000,000 Deductible"
type textarea "x"
type textarea "Quote Summary: see quote PDF for full details Limit - $1,000,000 Deductible"
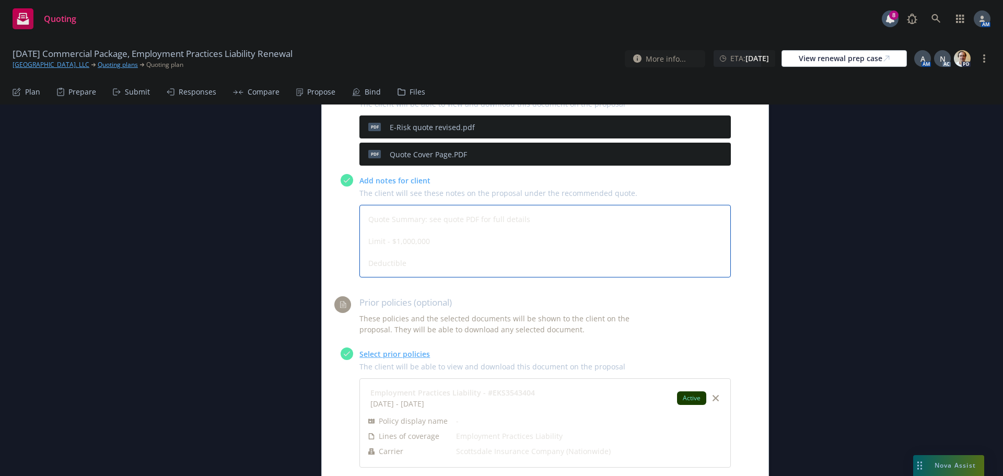
type textarea "x"
type textarea "Quote Summary: see quote PDF for full details Limit - $1,000,000 Deductible -"
type textarea "x"
type textarea "Quote Summary: see quote PDF for full details Limit - $1,000,000 Deductible -"
type textarea "x"
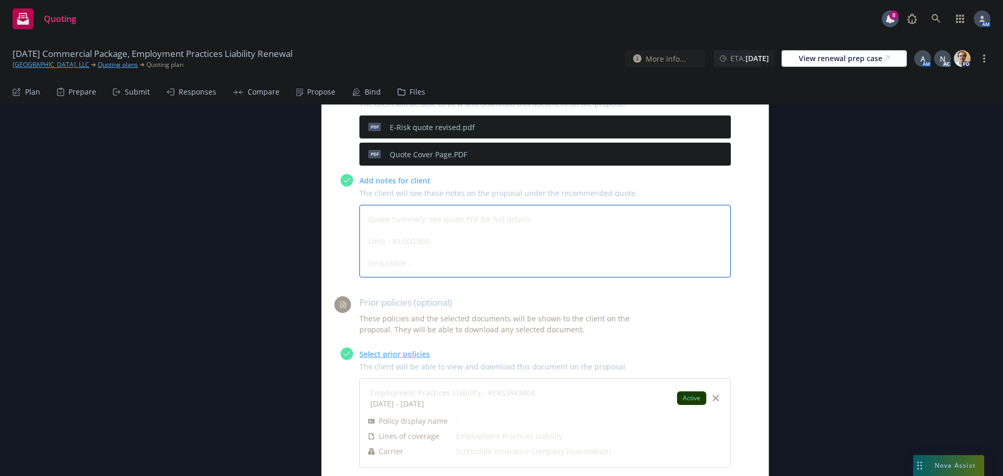
type textarea "Quote Summary: see quote PDF for full details Limit - $1,000,000 Deductible - $"
type textarea "x"
type textarea "Quote Summary: see quote PDF for full details Limit - $1,000,000 Deductible - $5"
type textarea "x"
type textarea "Quote Summary: see quote PDF for full details Limit - $1,000,000 Deductible - $…"
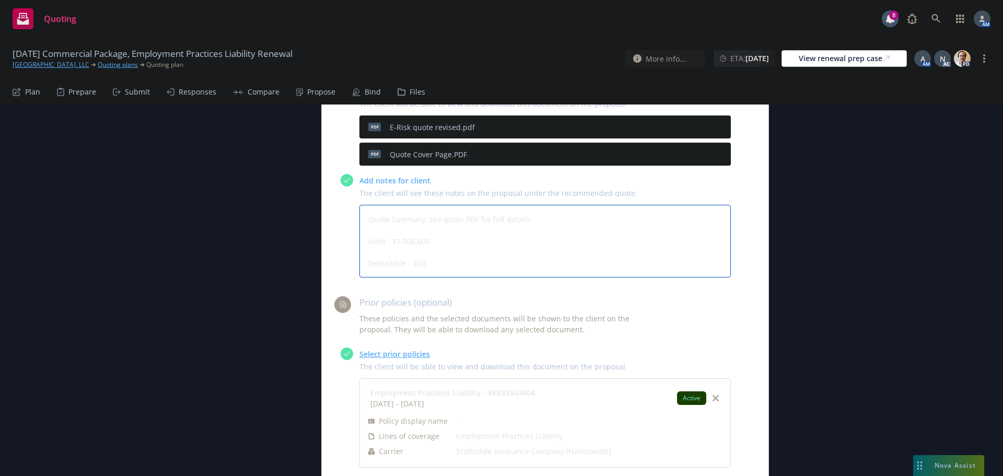
type textarea "x"
type textarea "Quote Summary: see quote PDF for full details Limit - $1,000,000 Deductible - $…"
type textarea "x"
type textarea "Quote Summary: see quote PDF for full details Limit - $1,000,000 Deductible - $…"
type textarea "x"
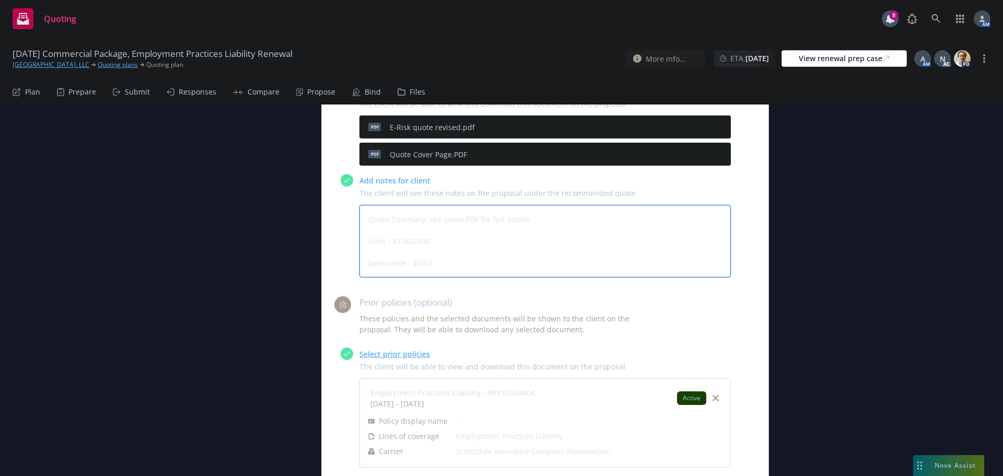
type textarea "Quote Summary: see quote PDF for full details Limit - $1,000,000 Deductible - $…"
type textarea "x"
type textarea "Quote Summary: see quote PDF for full details Limit - $1,000,000 Deductible - $…"
type textarea "x"
type textarea "Quote Summary: see quote PDF for full details Limit - $1,000,000 Deductible - $…"
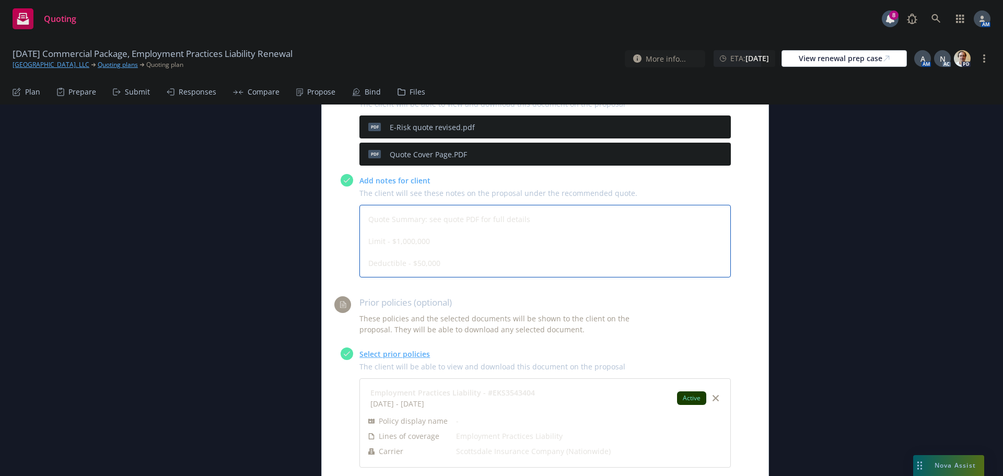
type textarea "x"
type textarea "Quote Summary: see quote PDF for full details Limit - $1,000,000 Deductible - $…"
type textarea "x"
type textarea "Quote Summary: see quote PDF for full details Limit - $1,000,000 Deductible - $…"
type textarea "x"
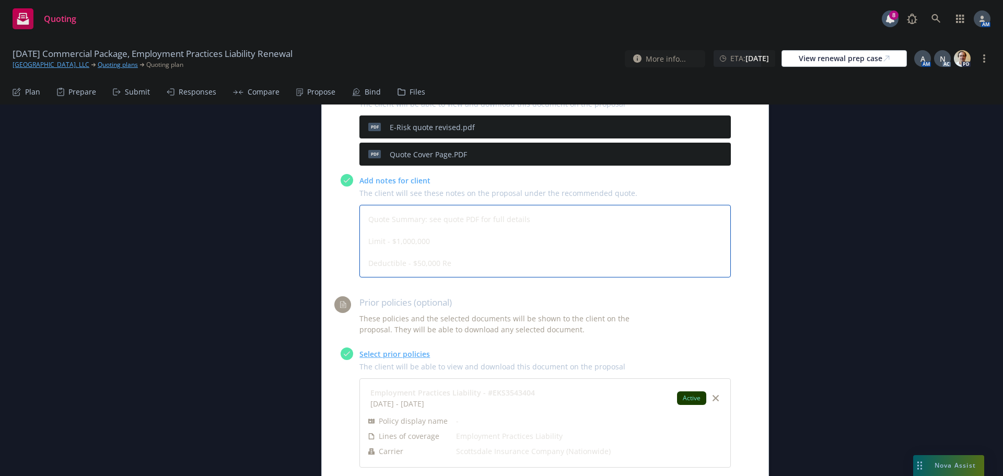
type textarea "Quote Summary: see quote PDF for full details Limit - $1,000,000 Deductible - $…"
type textarea "x"
type textarea "Quote Summary: see quote PDF for full details Limit - $1,000,000 Deductible - $…"
type textarea "x"
type textarea "Quote Summary: see quote PDF for full details Limit - $1,000,000 Deductible - $…"
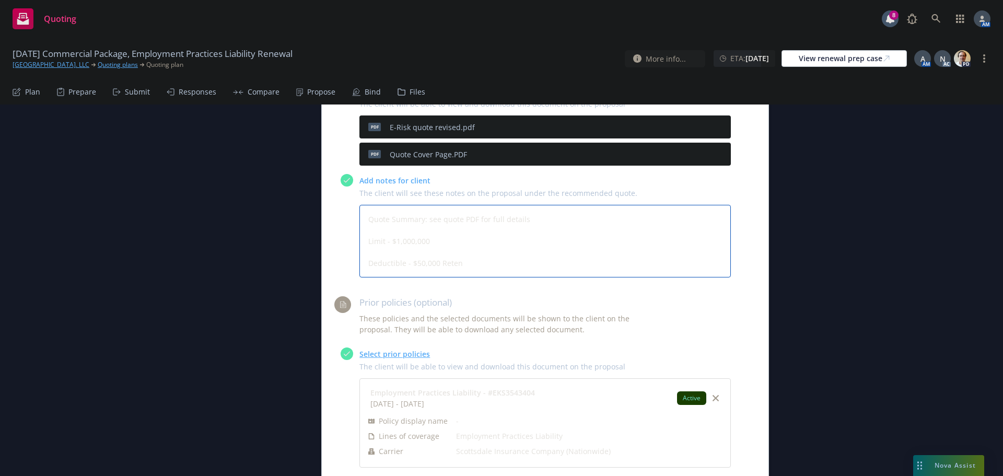
type textarea "x"
type textarea "Quote Summary: see quote PDF for full details Limit - $1,000,000 Deductible - $…"
type textarea "x"
type textarea "Quote Summary: see quote PDF for full details Limit - $1,000,000 Deductible - $…"
type textarea "x"
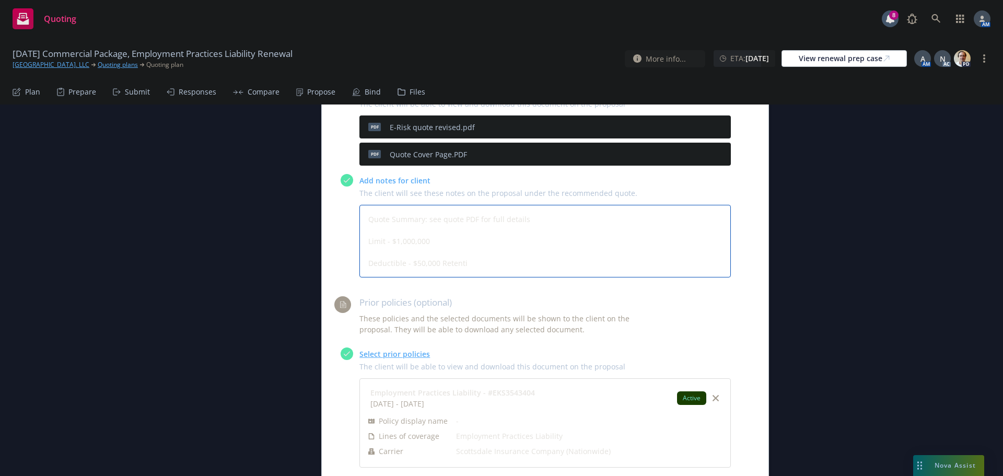
type textarea "Quote Summary: see quote PDF for full details Limit - $1,000,000 Deductible - $…"
type textarea "x"
type textarea "Quote Summary: see quote PDF for full details Limit - $1,000,000 Deductible - $…"
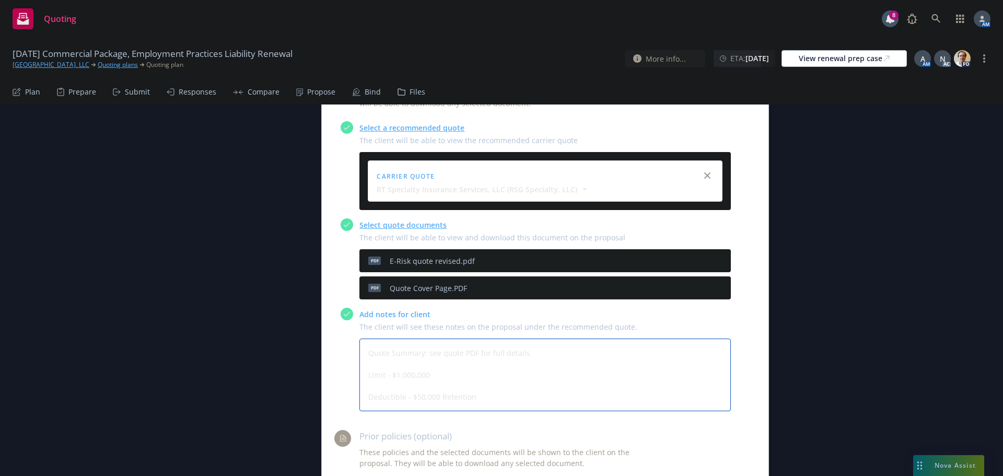
scroll to position [470, 0]
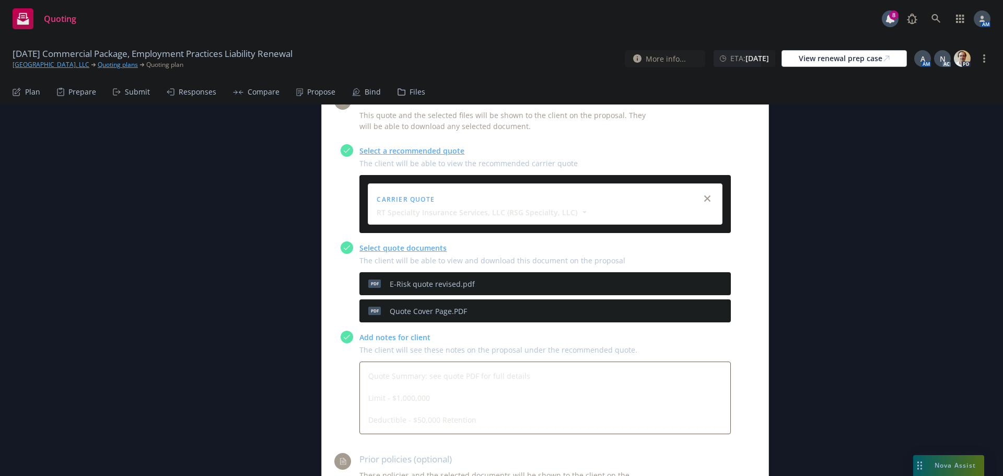
click at [702, 313] on icon "preview file" at bounding box center [704, 310] width 9 height 7
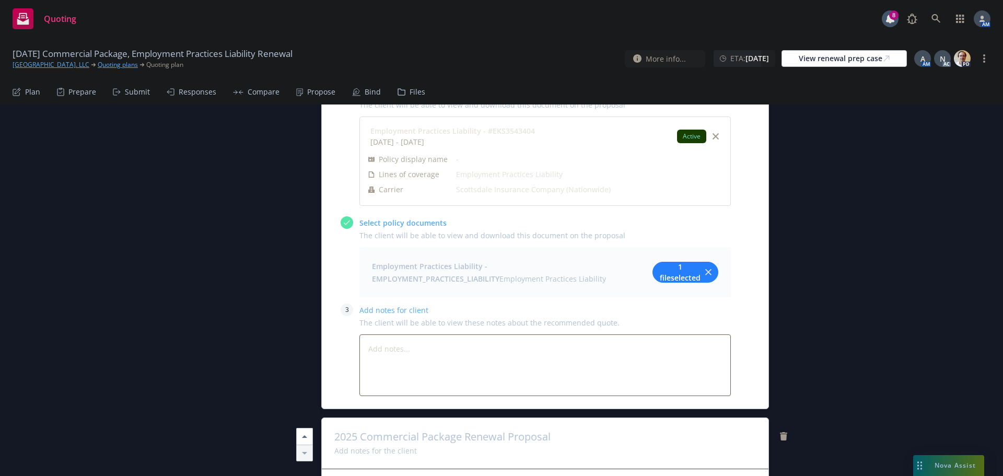
scroll to position [888, 0]
click at [661, 276] on span "1 file selected" at bounding box center [680, 273] width 42 height 22
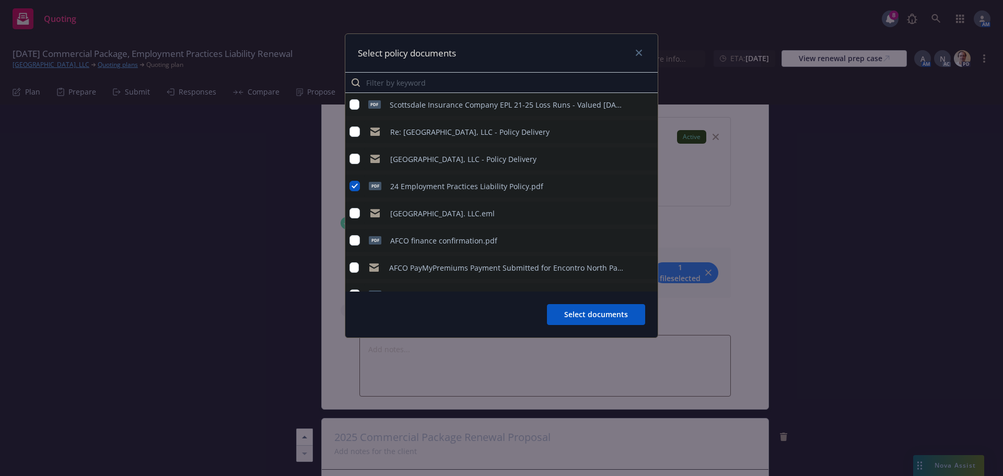
click at [643, 187] on icon "preview file" at bounding box center [647, 185] width 9 height 7
click at [642, 51] on link "close" at bounding box center [639, 52] width 13 height 13
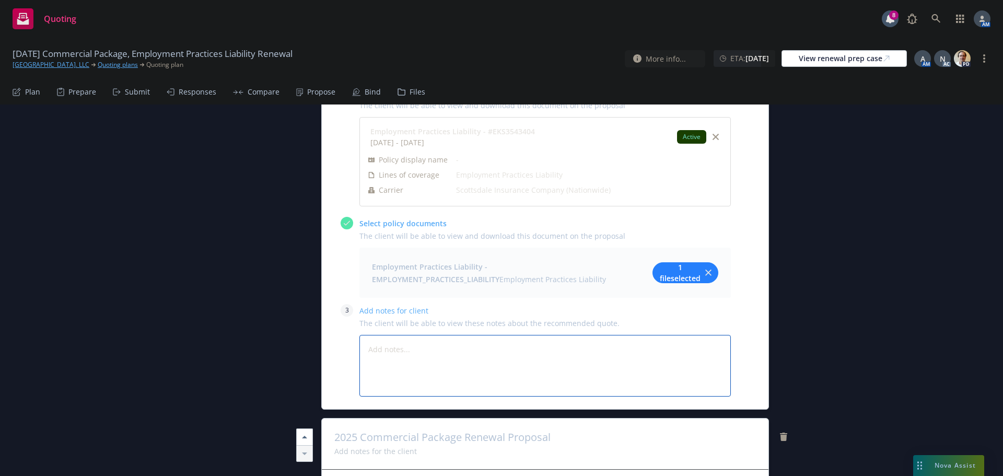
click at [432, 343] on textarea at bounding box center [544, 366] width 371 height 62
type textarea "x"
type textarea "C"
type textarea "x"
type textarea "Cu"
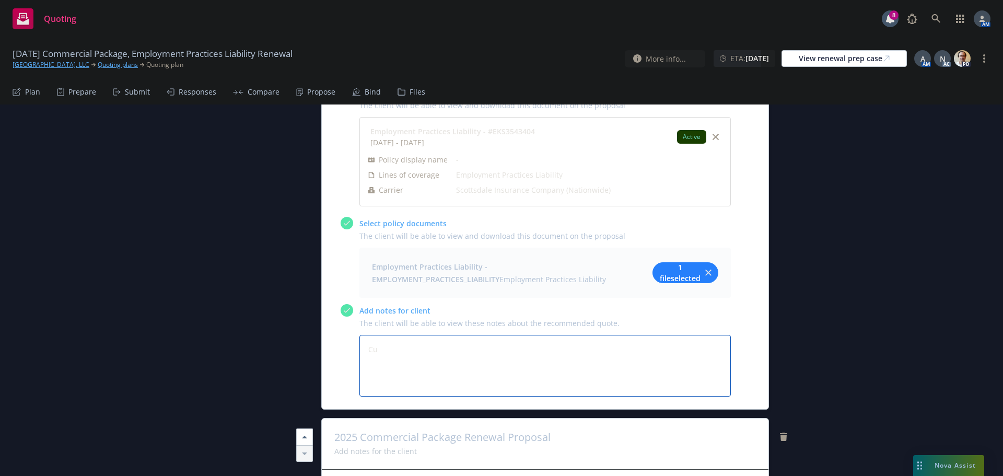
type textarea "x"
type textarea "Cur"
type textarea "x"
type textarea "Curr"
type textarea "x"
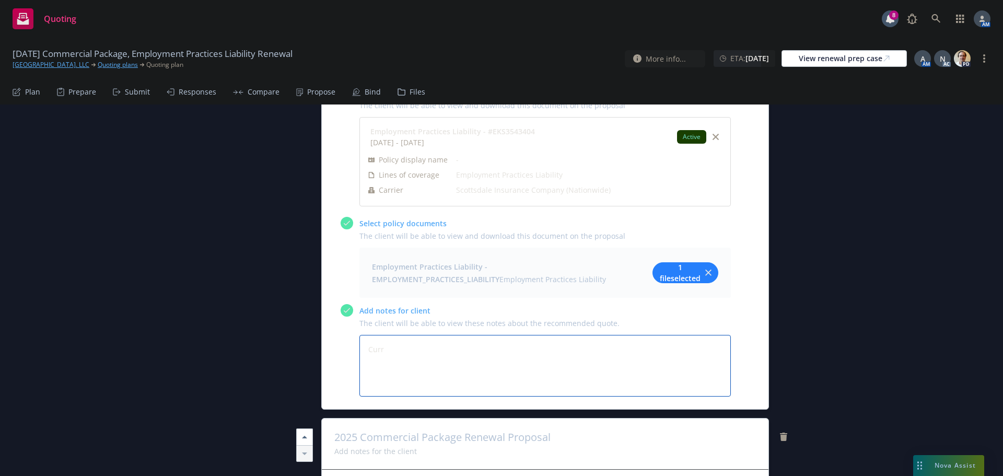
type textarea "Curre"
type textarea "x"
type textarea "Curren"
type textarea "x"
type textarea "Current"
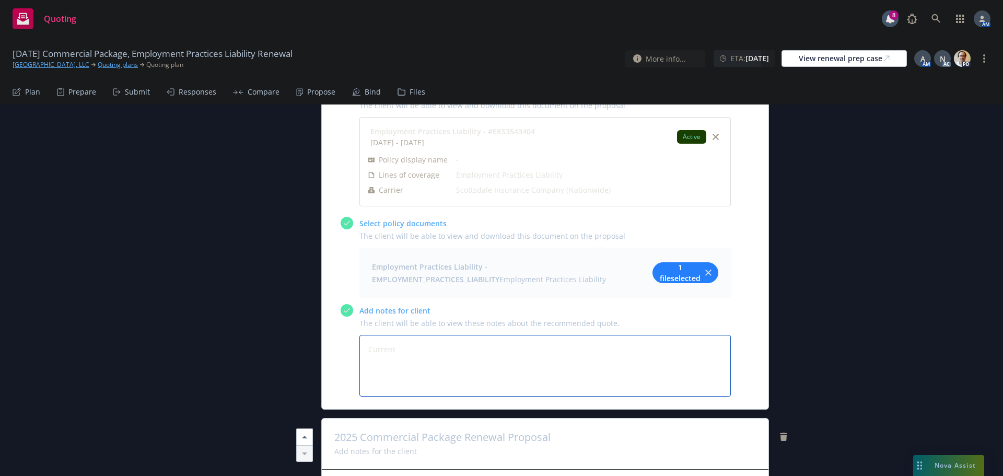
type textarea "x"
type textarea "Current"
type textarea "x"
type textarea "Current C"
type textarea "x"
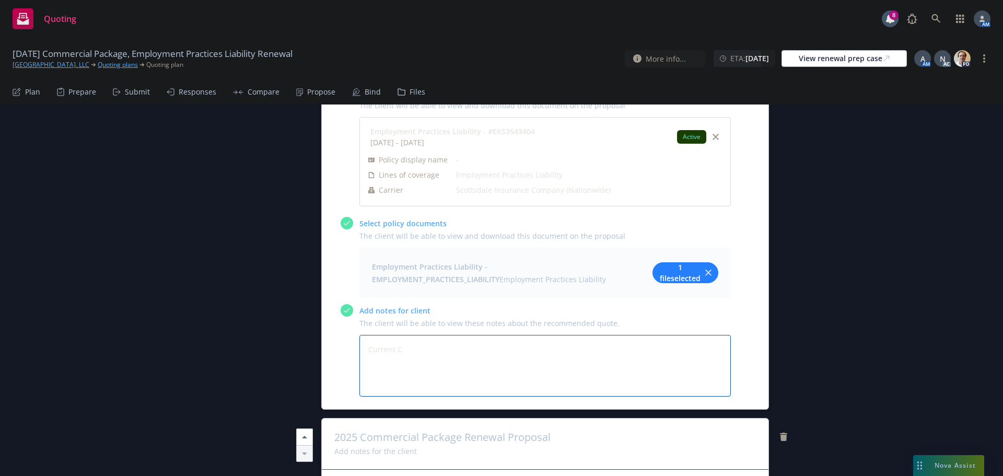
type textarea "Current Co"
type textarea "x"
type textarea "Current Cov"
type textarea "x"
type textarea "Current Cove"
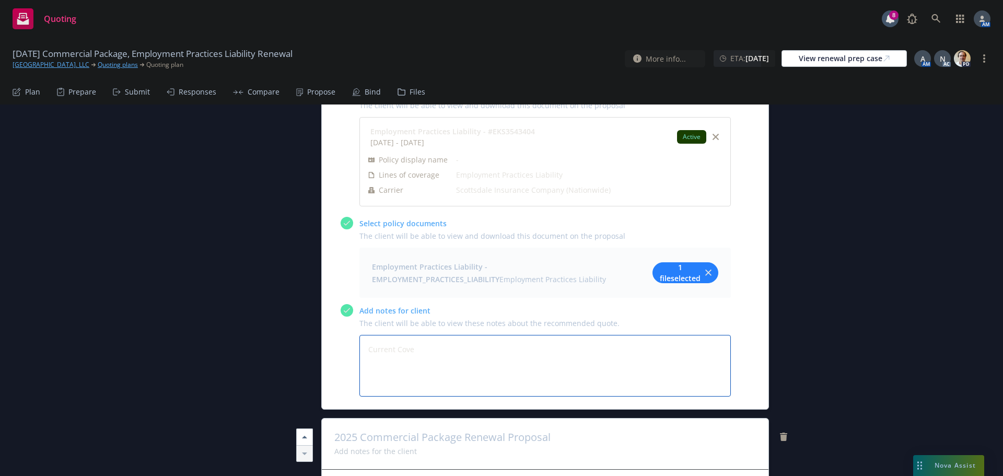
type textarea "x"
type textarea "Current Cover"
type textarea "x"
type textarea "Current Covera"
type textarea "x"
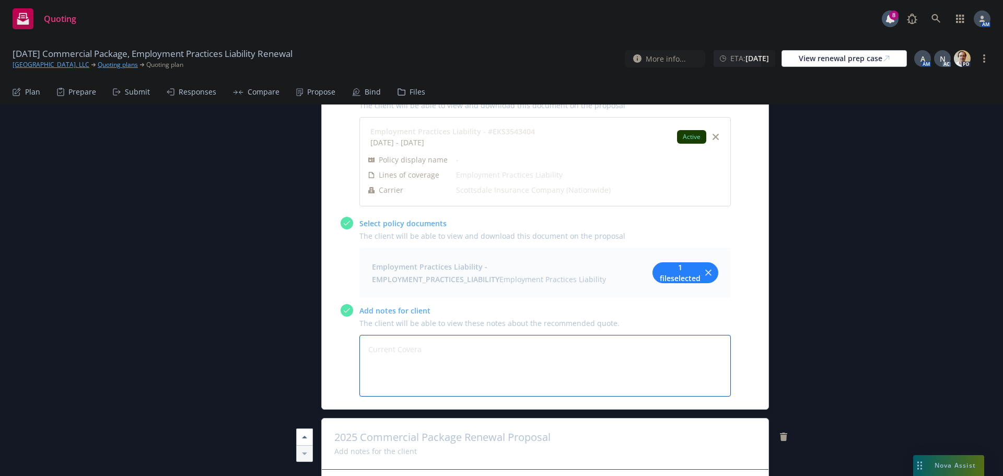
type textarea "Current Coverag"
type textarea "x"
type textarea "Current Coverage"
type textarea "x"
type textarea "Current Coverage"
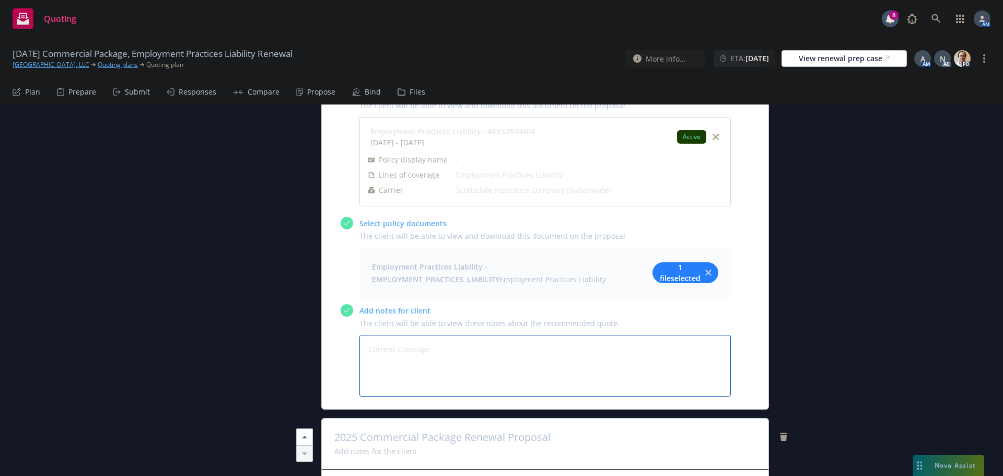
type textarea "x"
type textarea "Current Coverage"
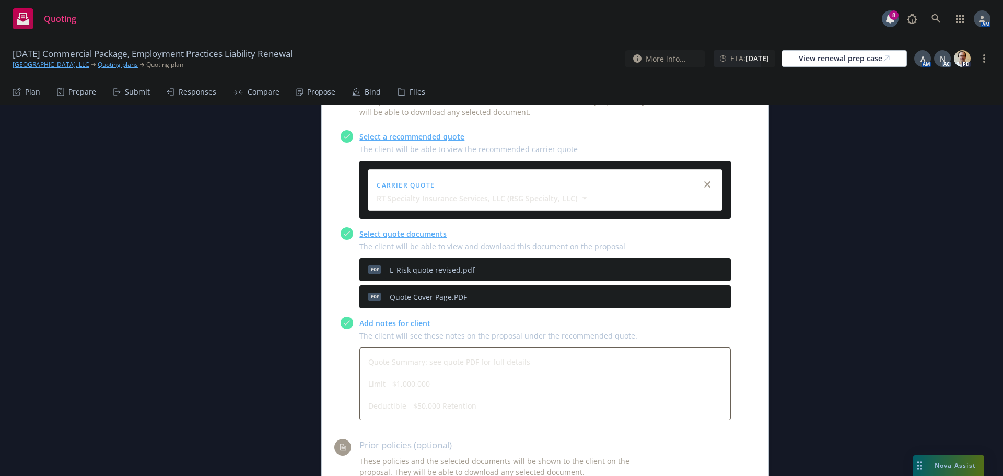
scroll to position [418, 0]
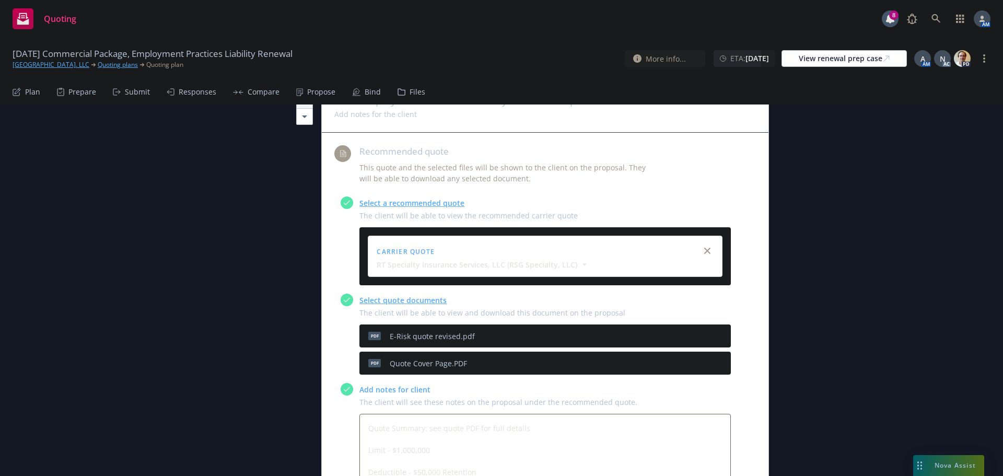
click at [704, 336] on icon "preview file" at bounding box center [704, 335] width 9 height 7
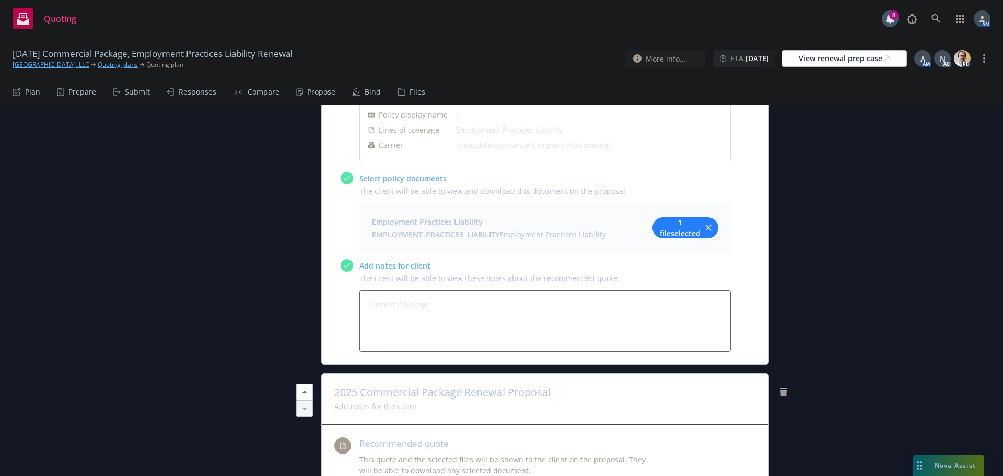
scroll to position [940, 0]
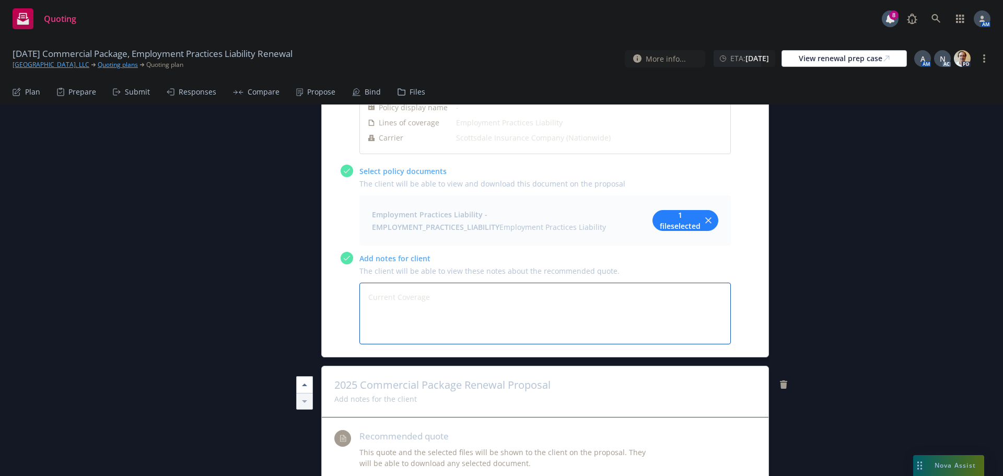
click at [410, 331] on textarea "Current Coverage" at bounding box center [544, 314] width 371 height 62
type textarea "x"
type textarea "Current Coverage L"
type textarea "x"
type textarea "Current Coverage Li"
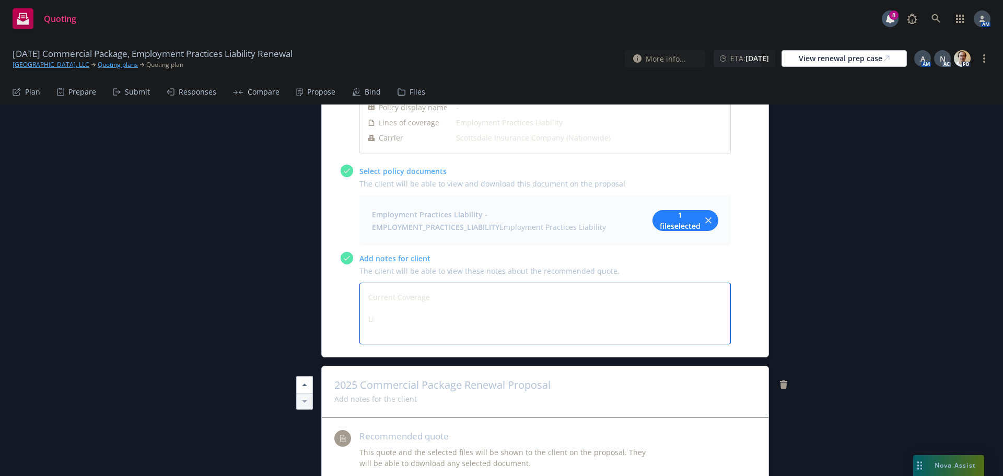
type textarea "x"
type textarea "Current Coverage Lim"
type textarea "x"
type textarea "Current Coverage Limi"
type textarea "x"
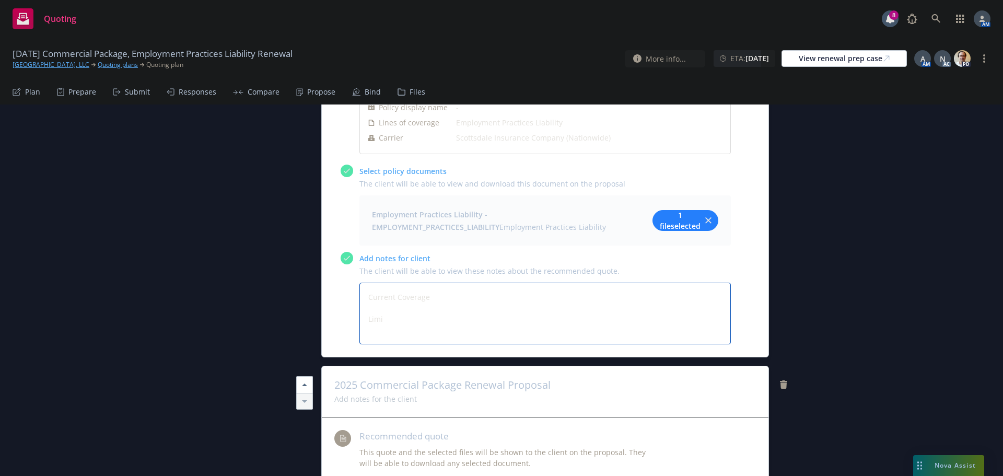
type textarea "Current Coverage Limit"
type textarea "x"
type textarea "Current Coverage Limits"
type textarea "x"
type textarea "Current Coverage Limits"
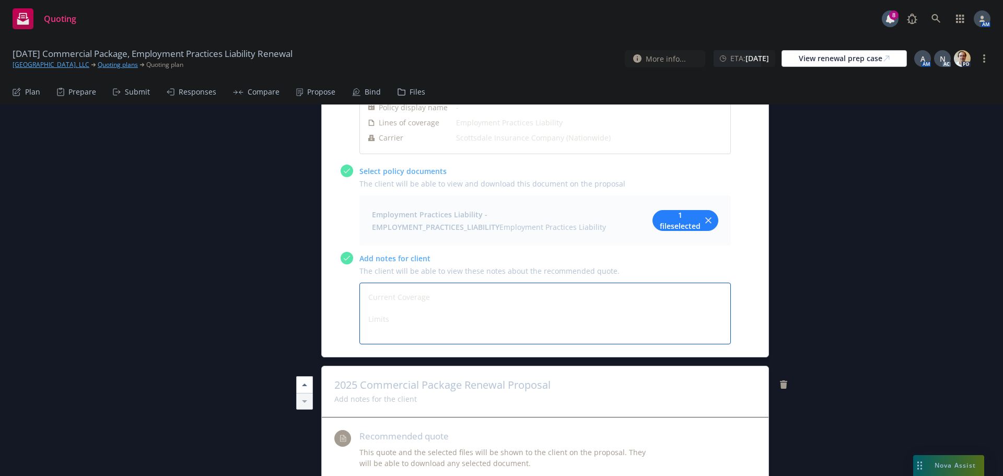
type textarea "x"
type textarea "Current Coverage Limits -"
type textarea "x"
type textarea "Current Coverage Limits -"
type textarea "x"
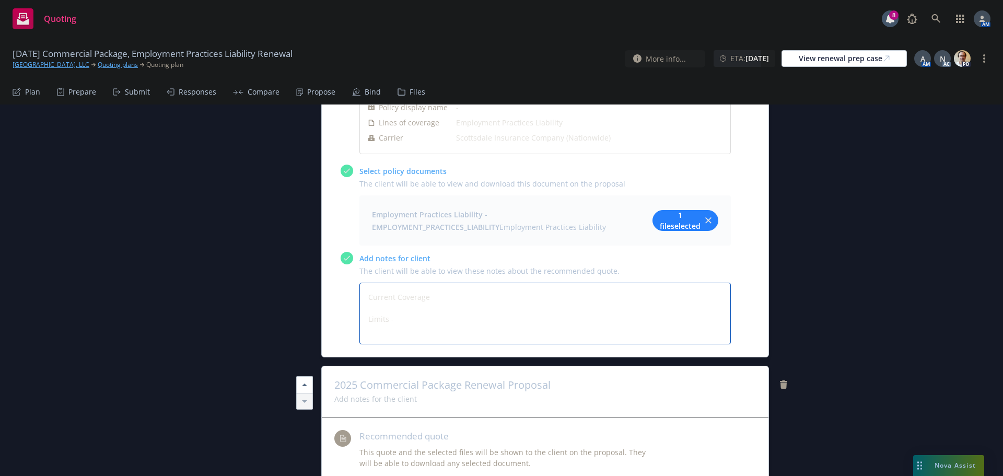
type textarea "Current Coverage Limits - $"
type textarea "x"
type textarea "Current Coverage Limits - $1"
type textarea "x"
type textarea "Current Coverage Limits - $1,"
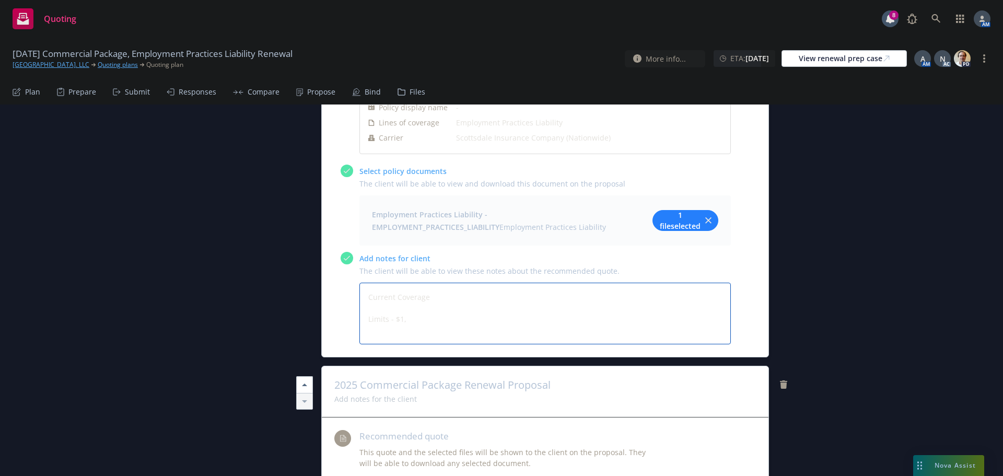
type textarea "x"
type textarea "Current Coverage Limits - $1,0"
type textarea "x"
type textarea "Current Coverage Limits - $1,00"
type textarea "x"
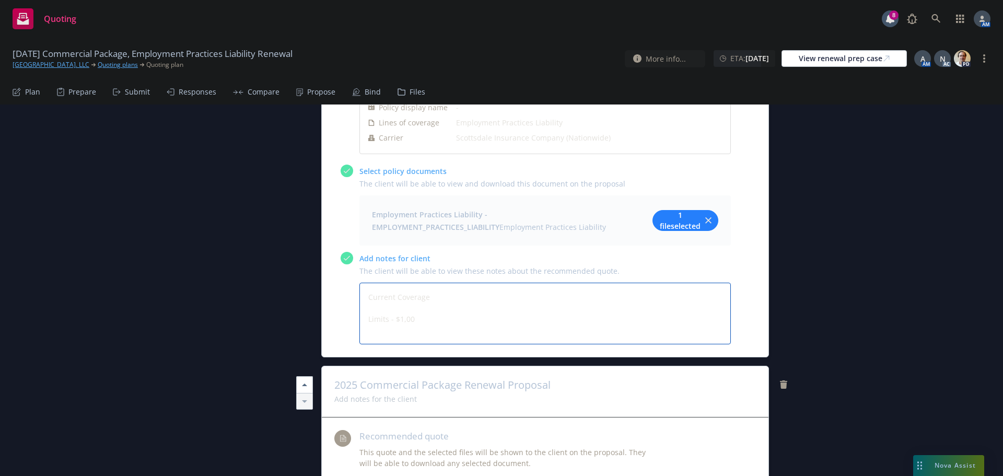
type textarea "Current Coverage Limits - $1,000"
type textarea "x"
type textarea "Current Coverage Limits - $1,000,"
type textarea "x"
type textarea "Current Coverage Limits - $1,000,0"
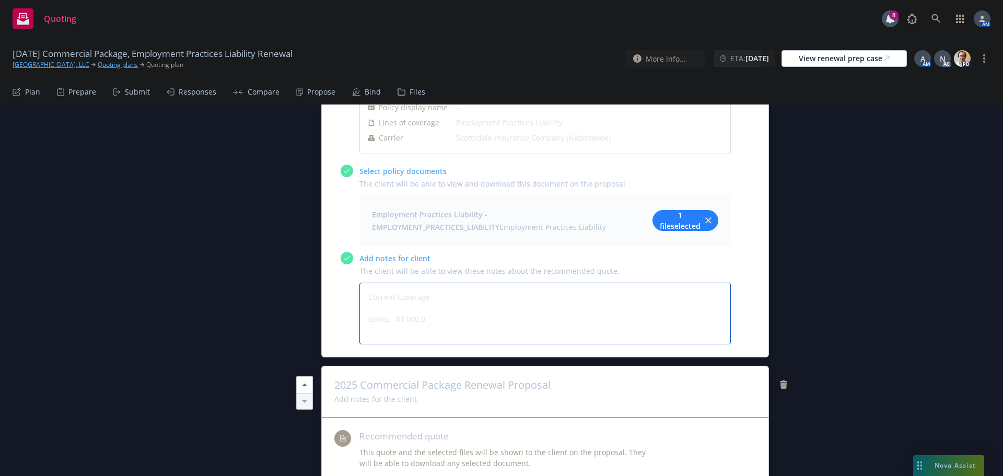
type textarea "x"
type textarea "Current Coverage Limits - $1,000,00"
type textarea "x"
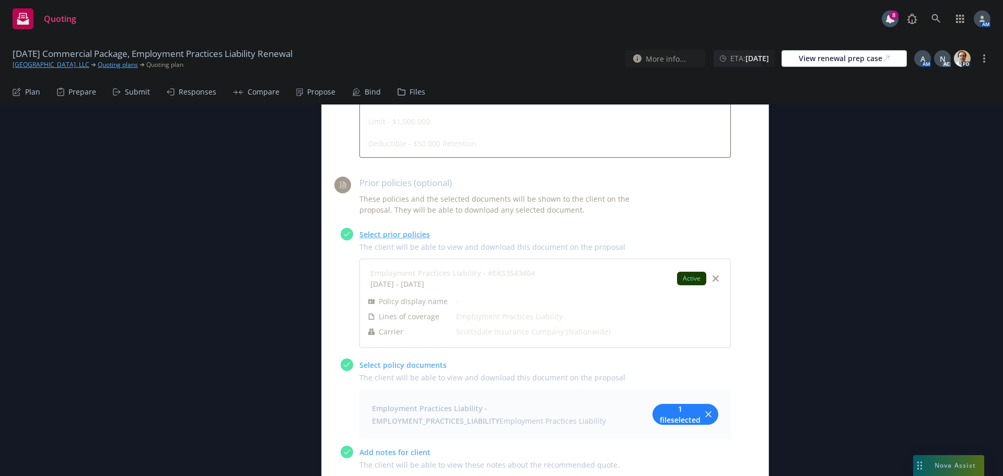
scroll to position [731, 0]
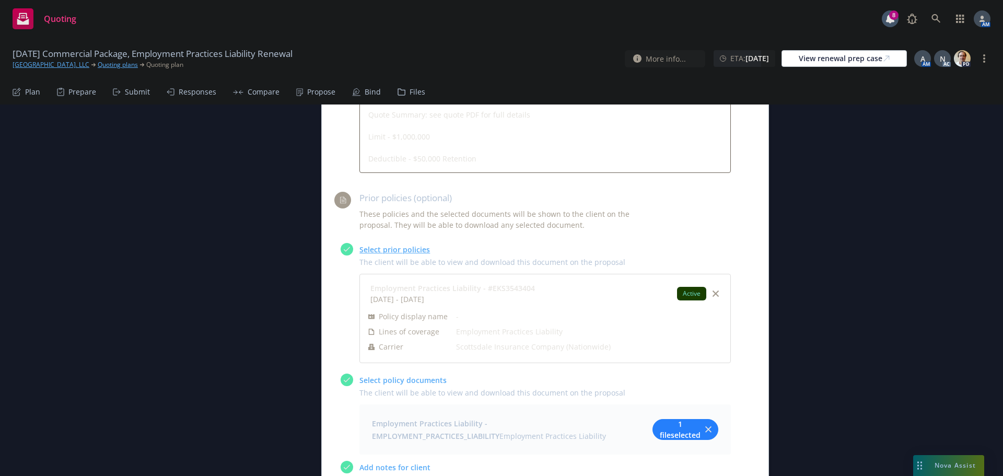
type textarea "Current Coverage Limits - $1,000,000"
drag, startPoint x: 474, startPoint y: 155, endPoint x: 363, endPoint y: 156, distance: 111.3
click at [363, 156] on textarea "Quote Summary: see quote PDF for full details Limit - $1,000,000 Deductible - $…" at bounding box center [544, 136] width 371 height 73
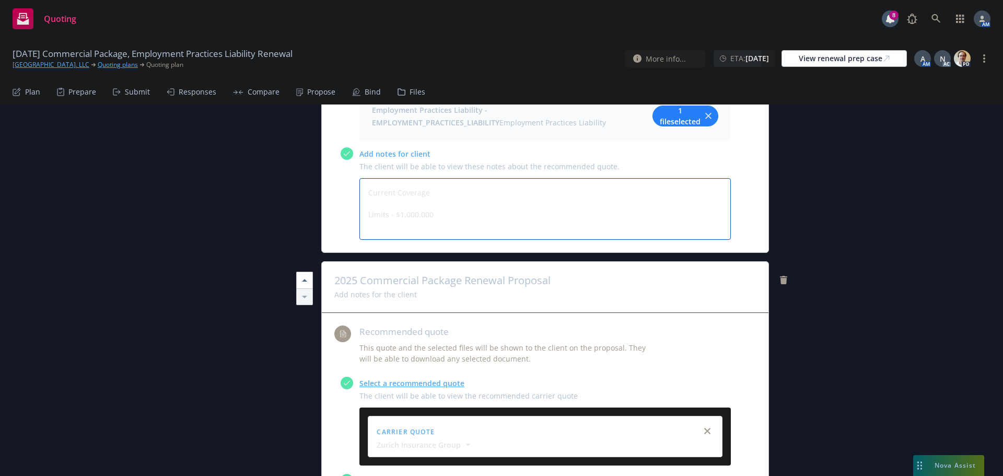
click at [442, 228] on textarea "Current Coverage Limits - $1,000,000" at bounding box center [544, 209] width 371 height 62
type textarea "x"
type textarea "Current Coverage Limits - $1,000,000"
type textarea "x"
type textarea "Current Coverage Limits - $1,000,000"
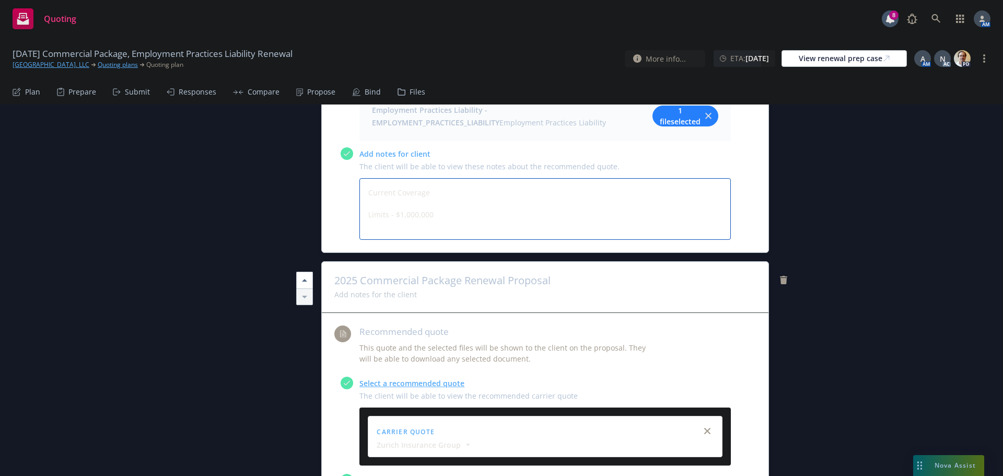
paste textarea "Deductible - $50,000 Retention"
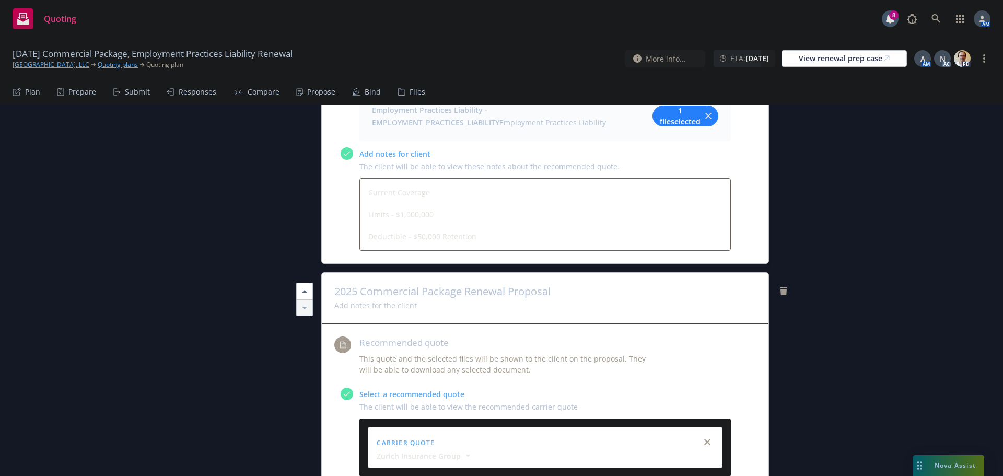
click at [964, 219] on div "All proposals See client view Publish proposal Save Proposal name 2025 Employme…" at bounding box center [501, 104] width 1003 height 2088
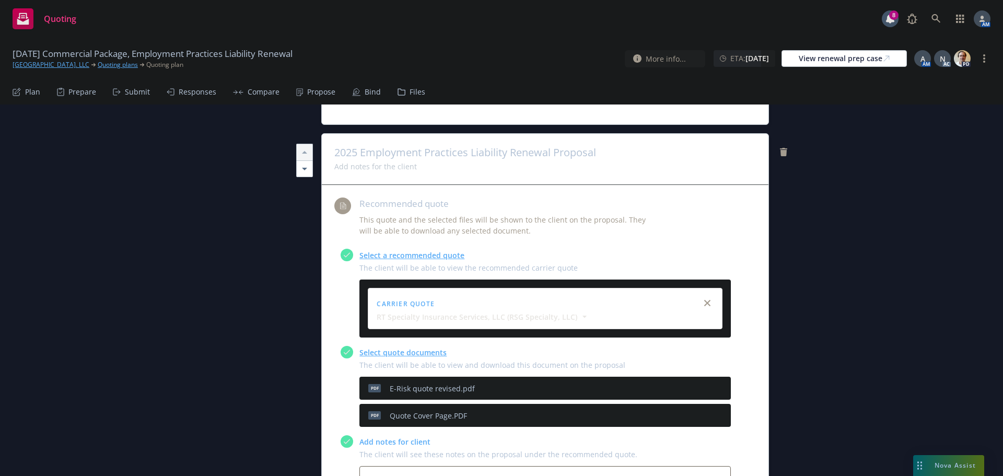
scroll to position [0, 0]
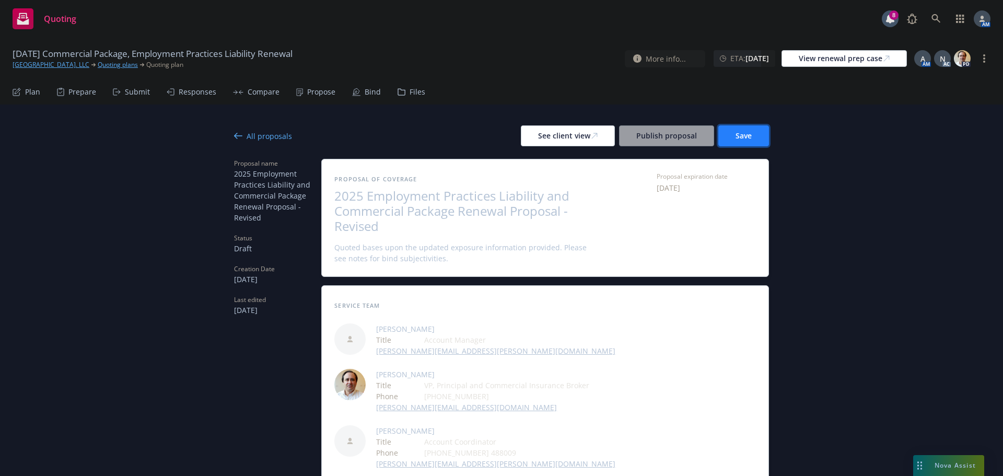
click at [757, 135] on button "Save" at bounding box center [743, 135] width 51 height 21
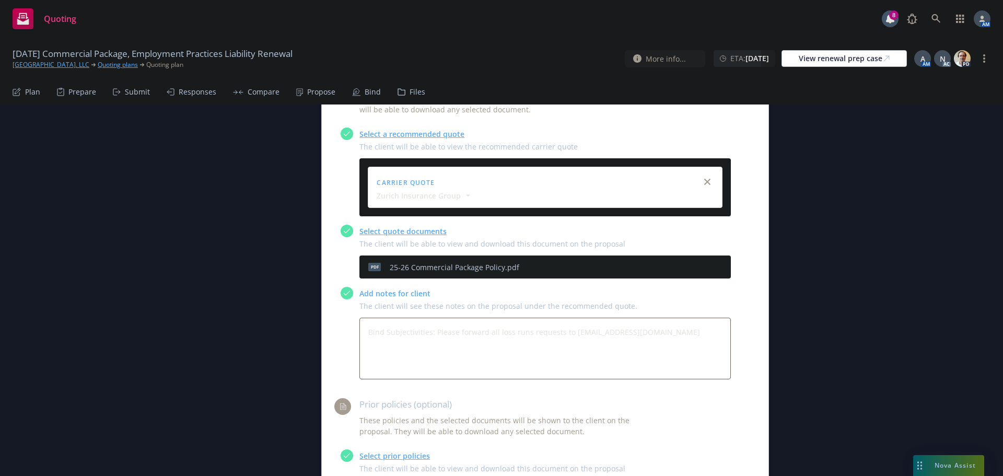
scroll to position [1306, 0]
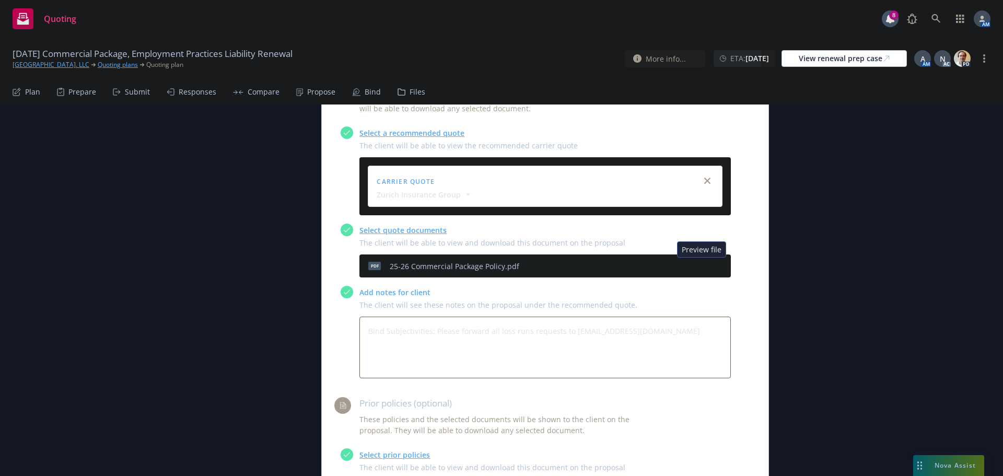
click at [703, 266] on icon "preview file" at bounding box center [704, 265] width 9 height 7
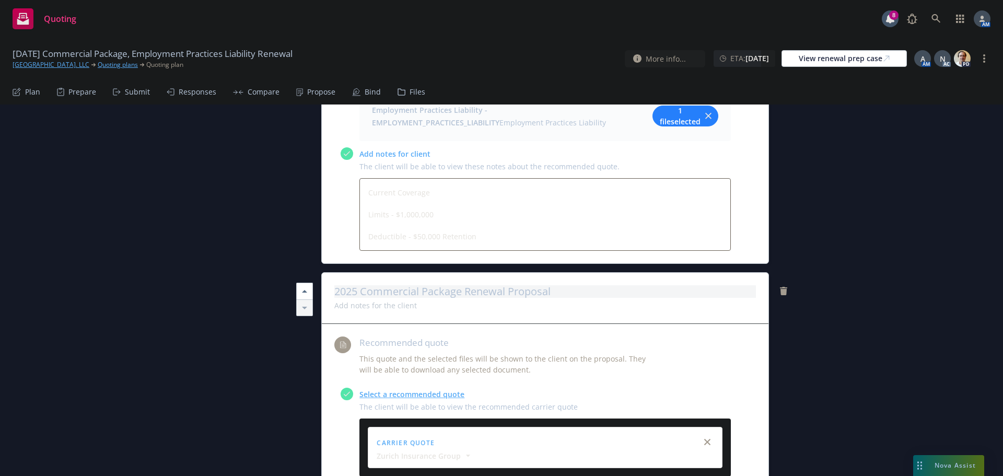
scroll to position [836, 0]
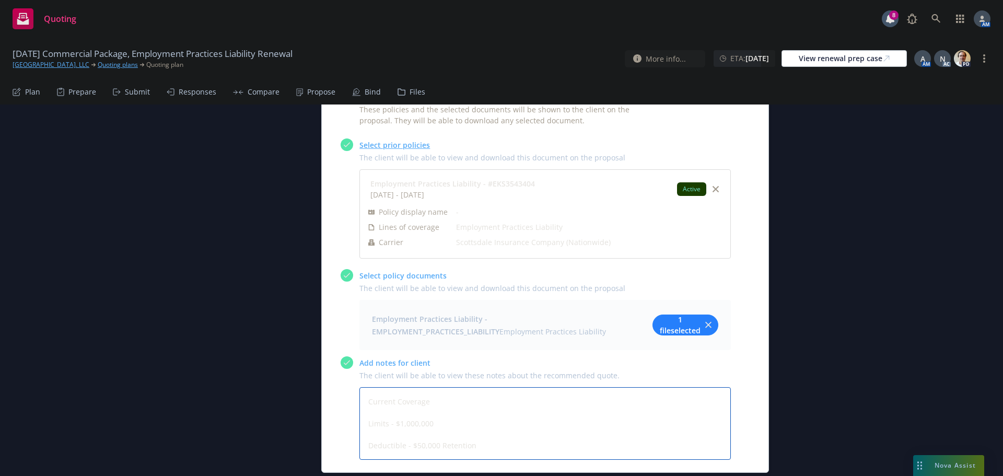
drag, startPoint x: 486, startPoint y: 446, endPoint x: 236, endPoint y: 365, distance: 262.5
click at [237, 364] on div "Proposal name 2025 Employment Practices Liability and Commercial Package Renewa…" at bounding box center [501, 308] width 535 height 1971
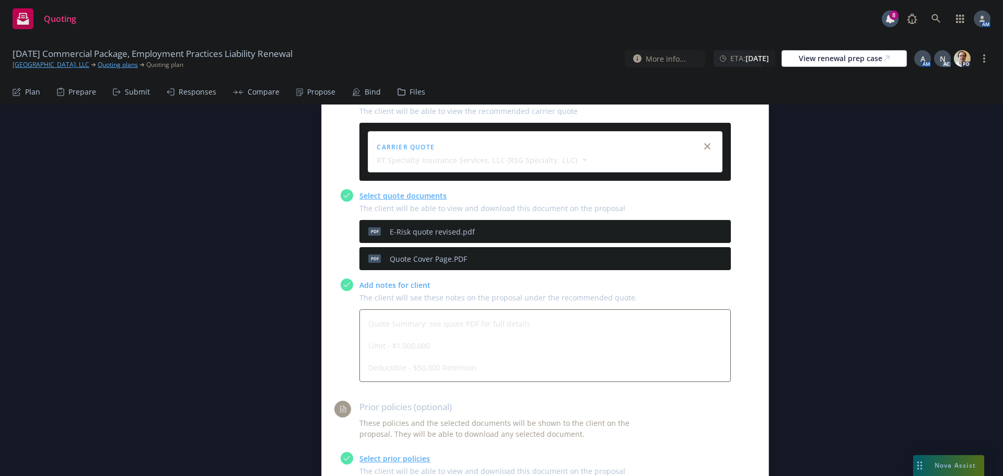
scroll to position [470, 0]
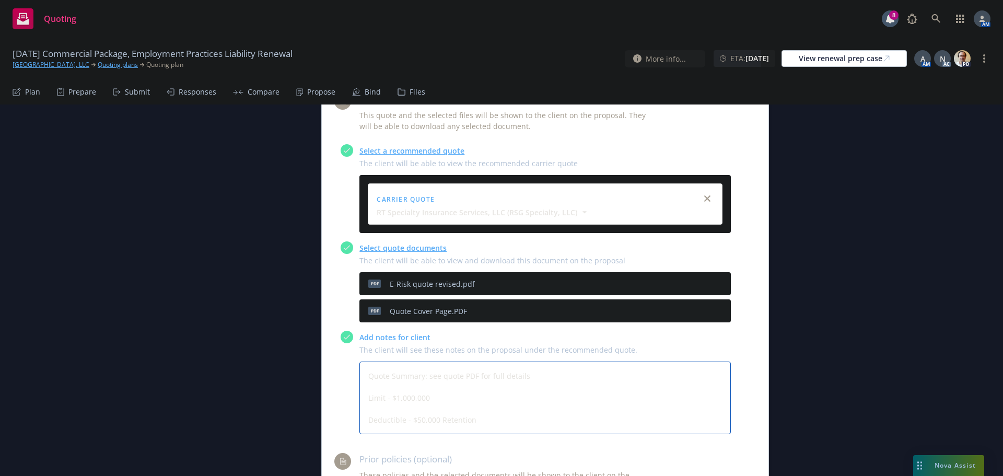
drag, startPoint x: 397, startPoint y: 397, endPoint x: 236, endPoint y: 338, distance: 171.6
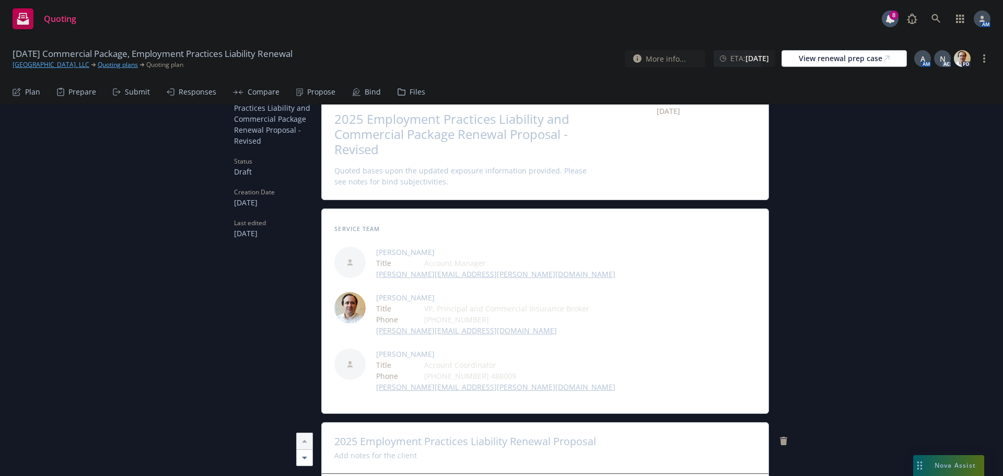
scroll to position [0, 0]
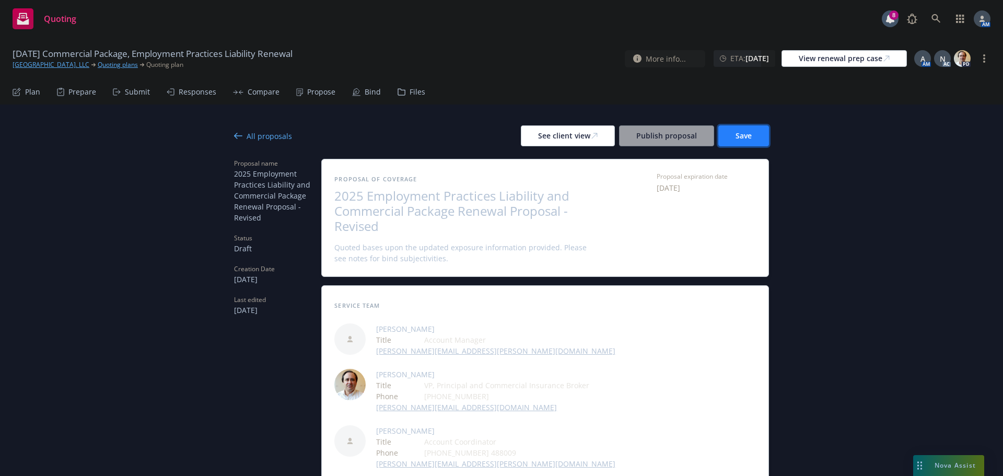
click at [756, 143] on button "Save" at bounding box center [743, 135] width 51 height 21
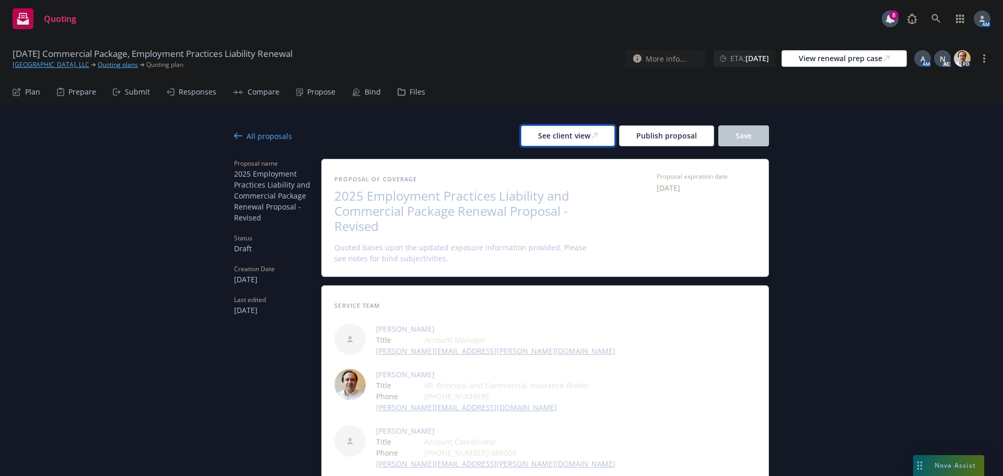
click at [542, 139] on div "See client view" at bounding box center [568, 136] width 60 height 20
click at [573, 139] on div "See client view" at bounding box center [568, 136] width 60 height 20
click at [270, 135] on div "All proposals" at bounding box center [263, 136] width 58 height 11
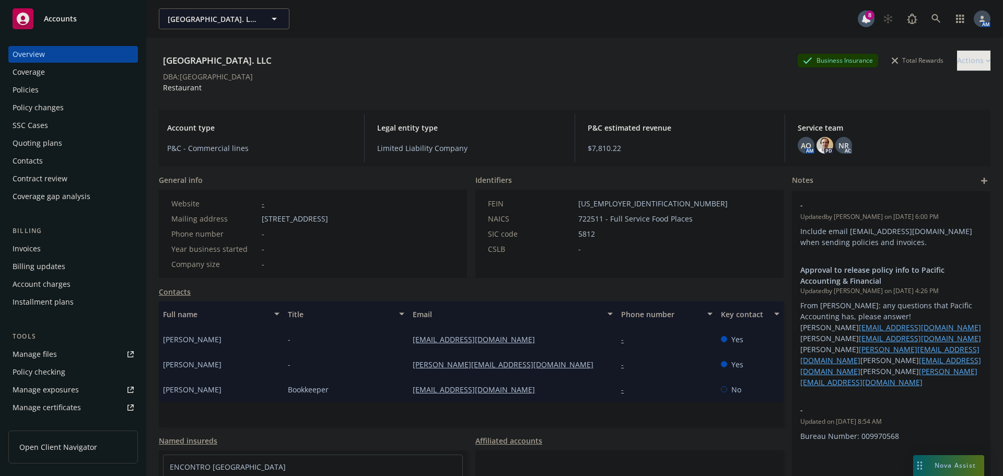
click at [58, 88] on div "Policies" at bounding box center [73, 90] width 121 height 17
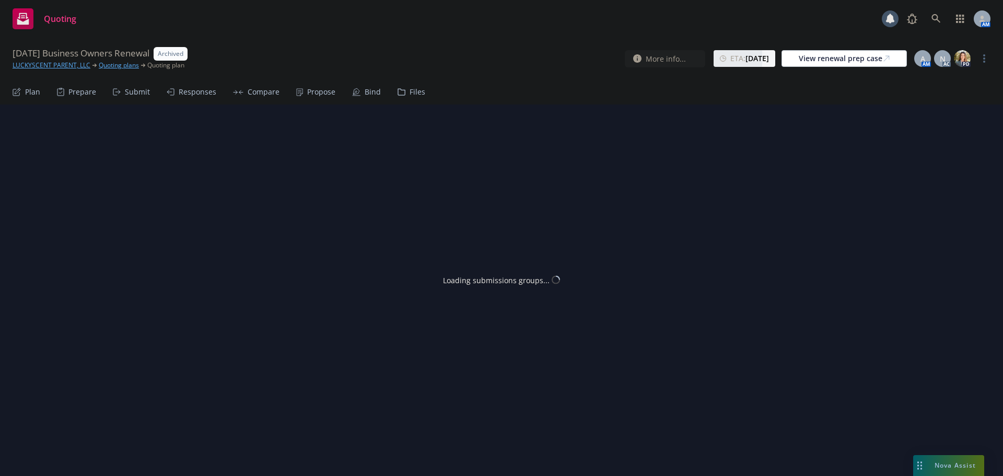
click at [366, 90] on div "Bind" at bounding box center [373, 92] width 16 height 8
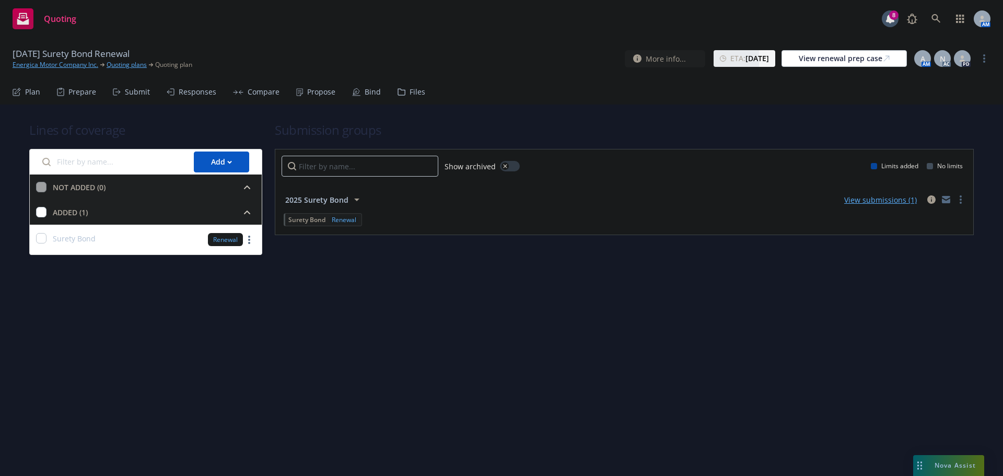
click at [321, 89] on div "Propose" at bounding box center [321, 92] width 28 height 8
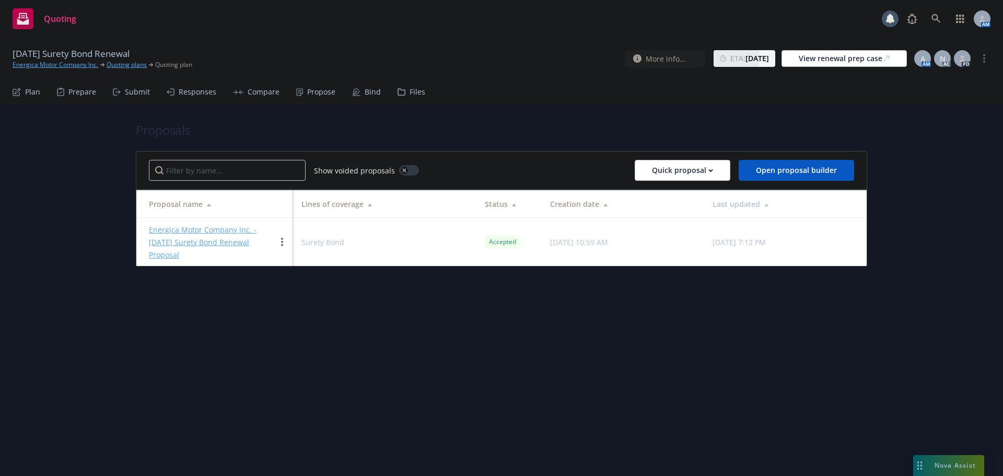
click at [365, 91] on div "Bind" at bounding box center [373, 92] width 16 height 8
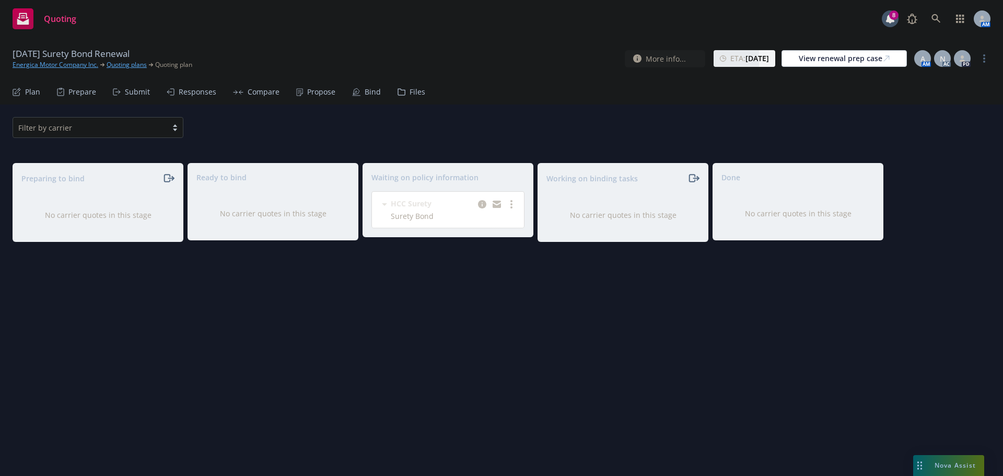
click at [76, 67] on link "Energica Motor Company Inc." at bounding box center [56, 64] width 86 height 9
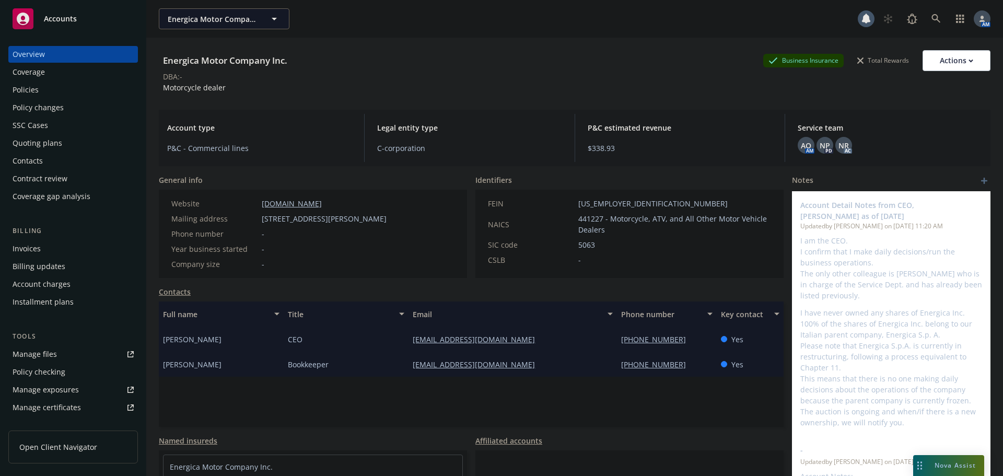
click at [83, 85] on div "Policies" at bounding box center [73, 90] width 121 height 17
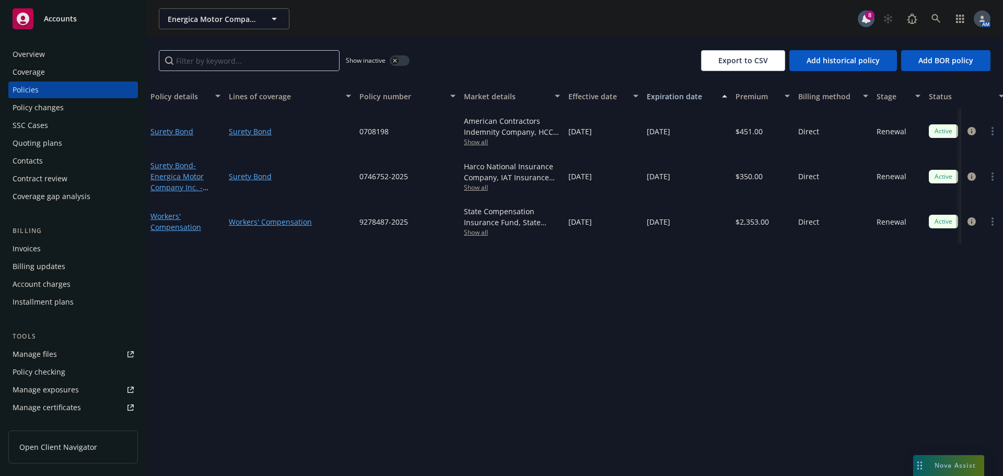
click at [476, 140] on span "Show all" at bounding box center [512, 141] width 96 height 9
click at [543, 48] on div "Show inactive Export to CSV Add historical policy Add BOR policy" at bounding box center [574, 61] width 857 height 46
click at [381, 131] on span "0708198" at bounding box center [373, 131] width 29 height 11
copy span "0708198"
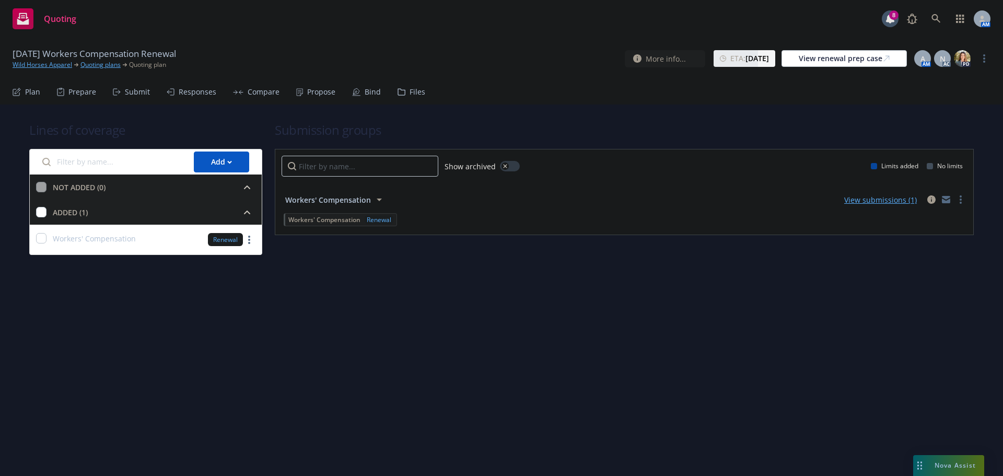
click at [307, 91] on div "Propose" at bounding box center [321, 92] width 28 height 8
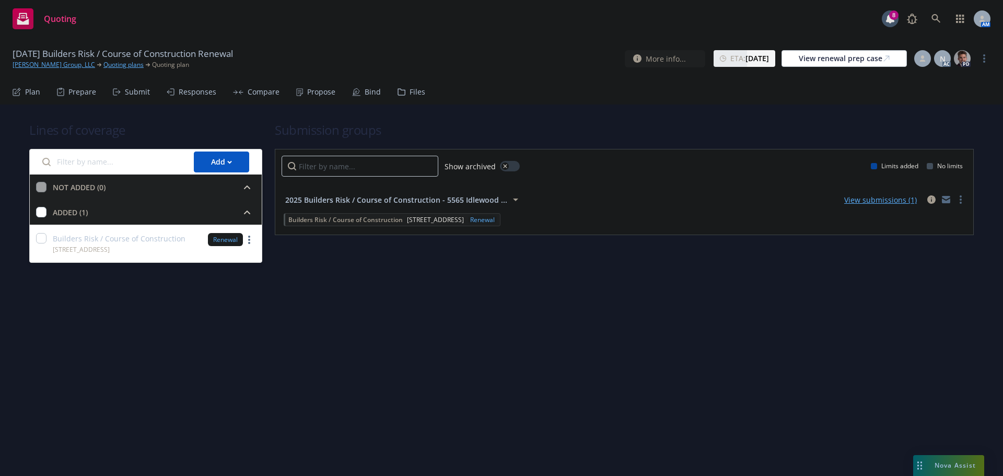
click at [132, 90] on div "Submit" at bounding box center [137, 92] width 25 height 8
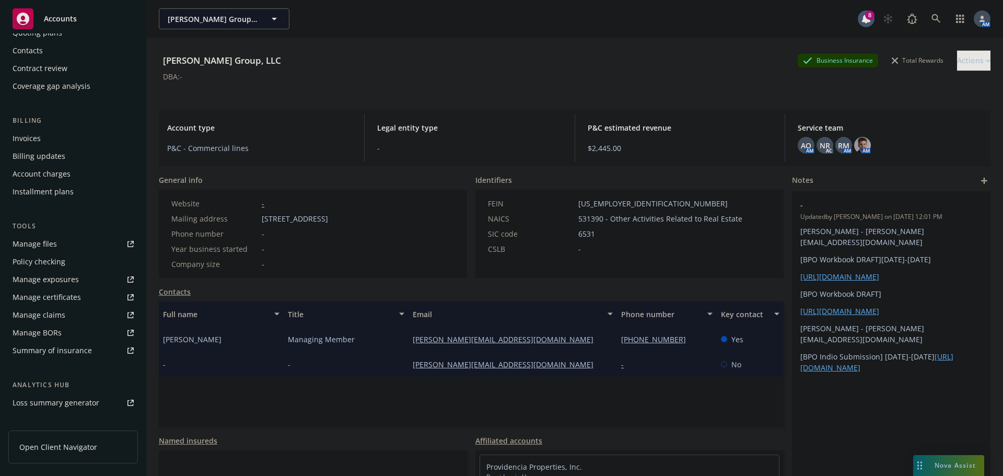
scroll to position [223, 0]
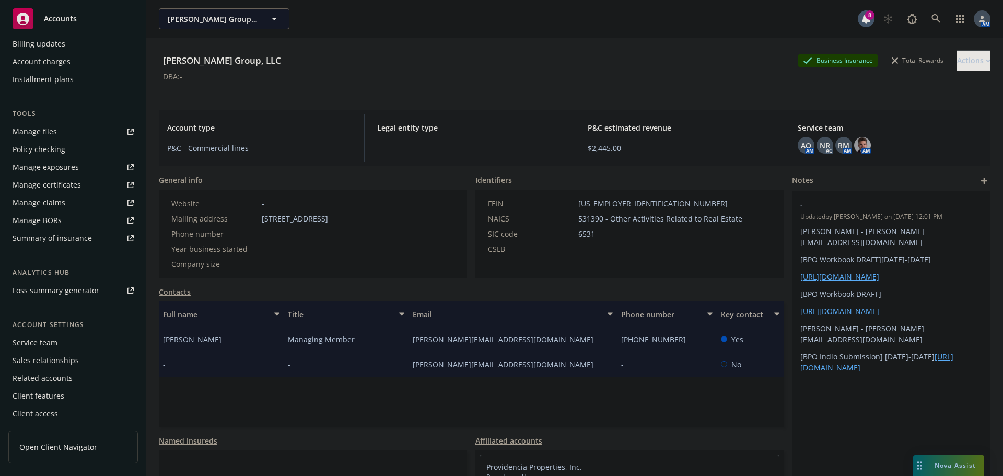
click at [48, 340] on div "Service team" at bounding box center [35, 342] width 45 height 17
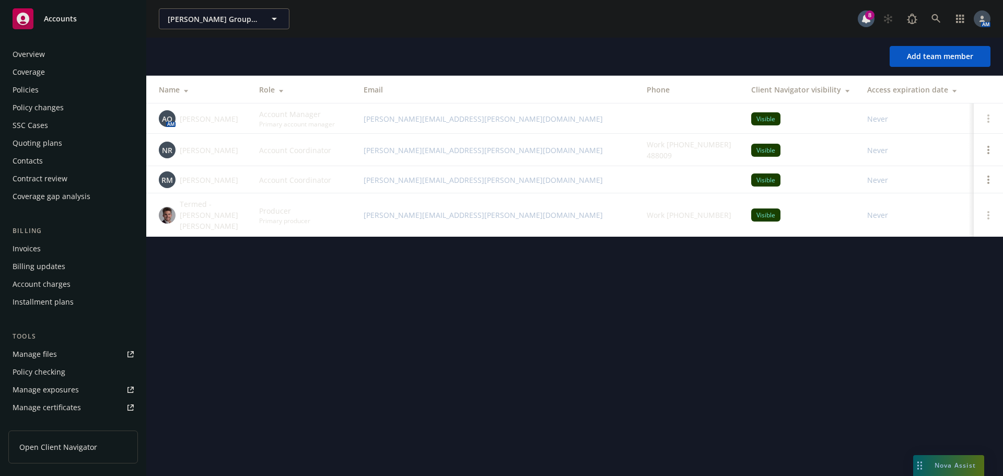
click at [45, 56] on div "Overview" at bounding box center [73, 54] width 121 height 17
